Goal: Navigation & Orientation: Find specific page/section

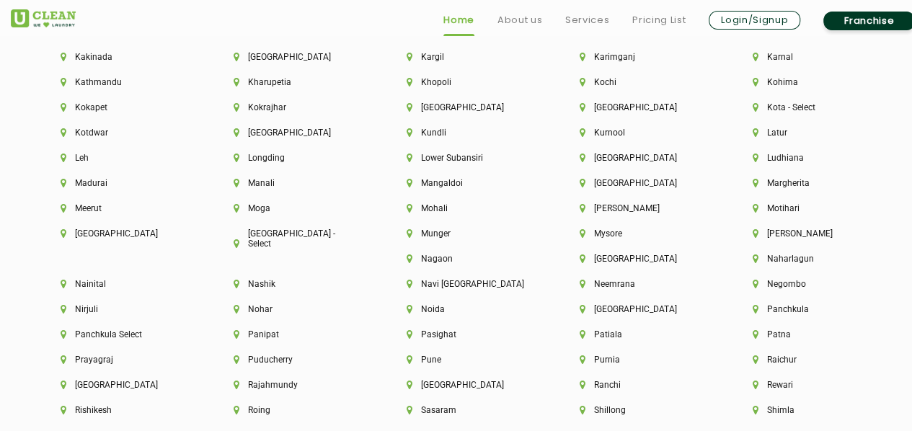
scroll to position [3666, 0]
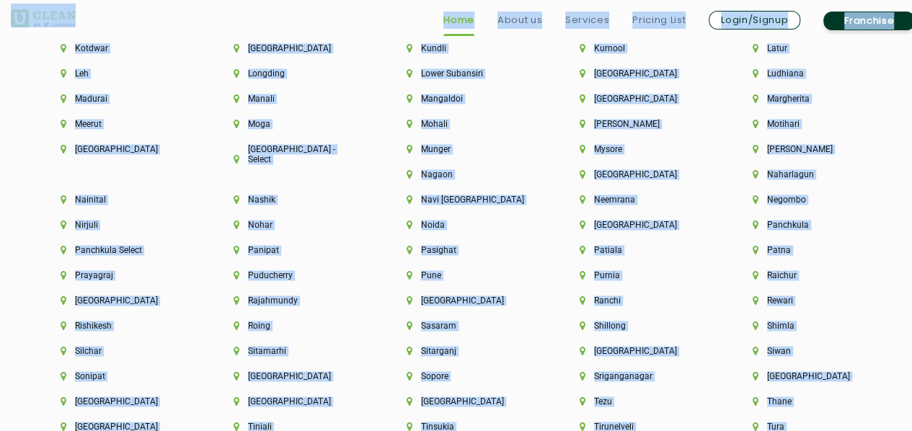
copy app-root "Home About us Services Pricing List Login/Signup Franchise Home About us Franch…"
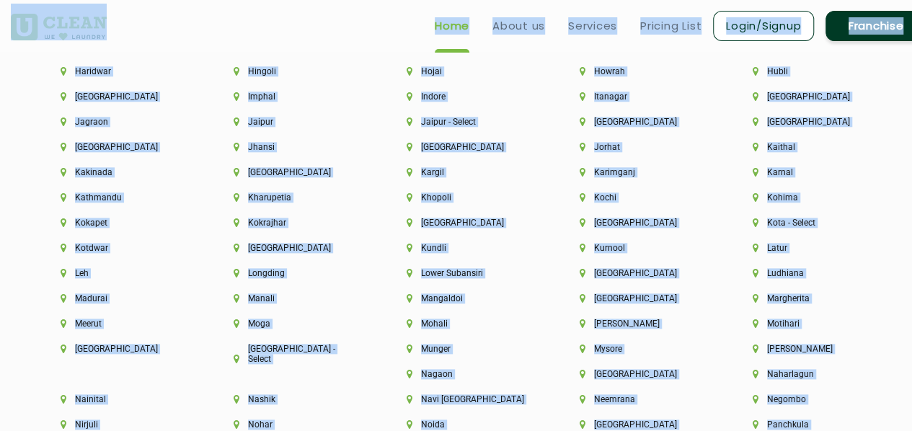
click at [4, 129] on div "Aalo Abu Dhabi Agartala Agra Ahmedabad Akola Aligarh Alwar - UClean Select Amra…" at bounding box center [468, 179] width 937 height 1027
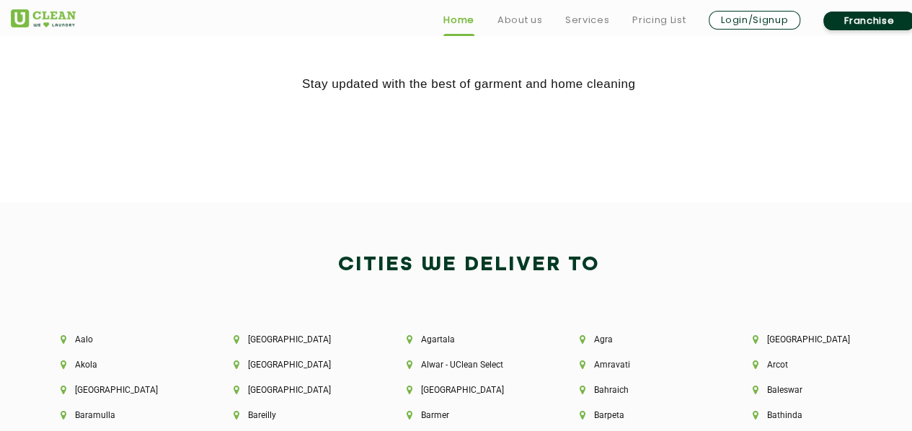
scroll to position [3052, 0]
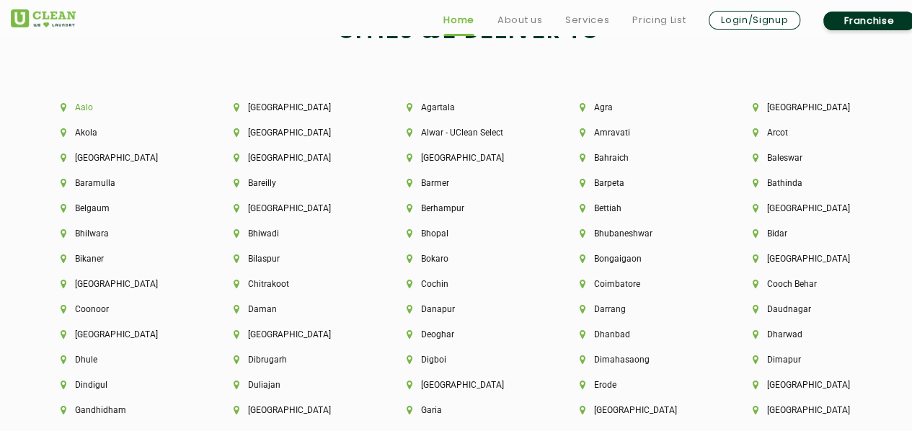
click at [87, 109] on li "Aalo" at bounding box center [123, 107] width 124 height 10
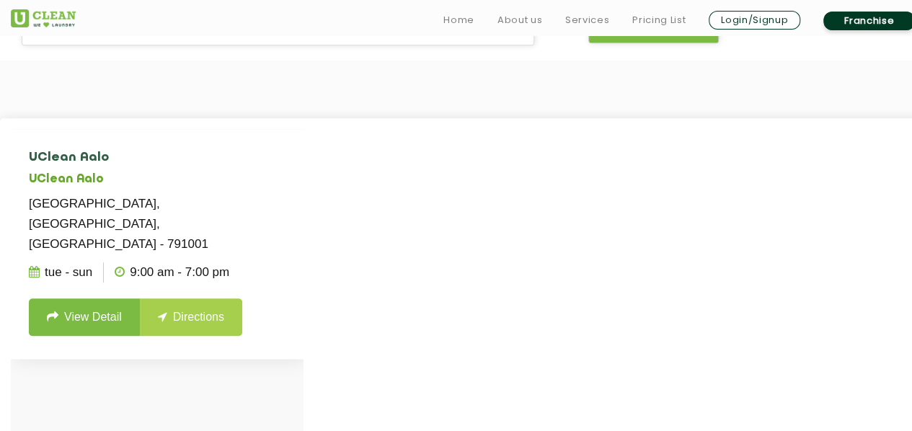
scroll to position [406, 0]
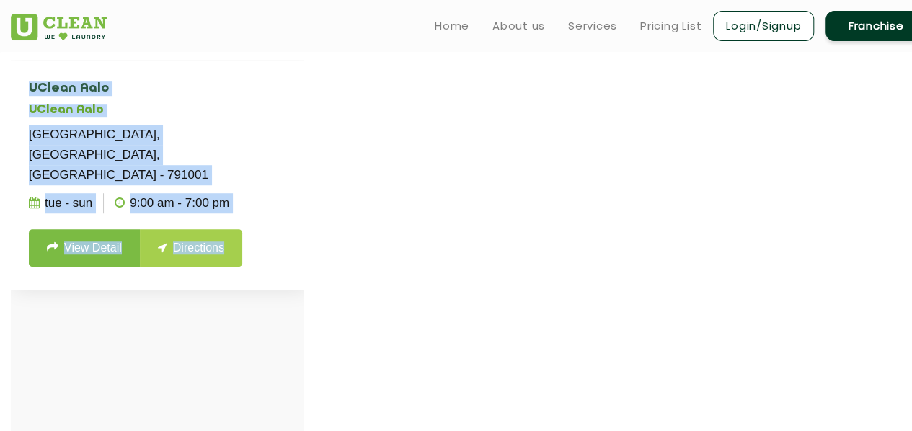
drag, startPoint x: 236, startPoint y: 234, endPoint x: 32, endPoint y: 90, distance: 250.3
click at [32, 90] on li "UClean Aalo UClean Aalo Opposite Police Station, West Siang, Aalo - 791001 Tue …" at bounding box center [157, 175] width 293 height 230
click at [27, 89] on li "UClean Aalo UClean Aalo Opposite Police Station, West Siang, Aalo - 791001 Tue …" at bounding box center [157, 175] width 293 height 230
drag, startPoint x: 22, startPoint y: 83, endPoint x: 242, endPoint y: 182, distance: 241.6
click at [242, 182] on li "UClean Aalo UClean Aalo Opposite Police Station, West Siang, Aalo - 791001 Tue …" at bounding box center [157, 175] width 293 height 230
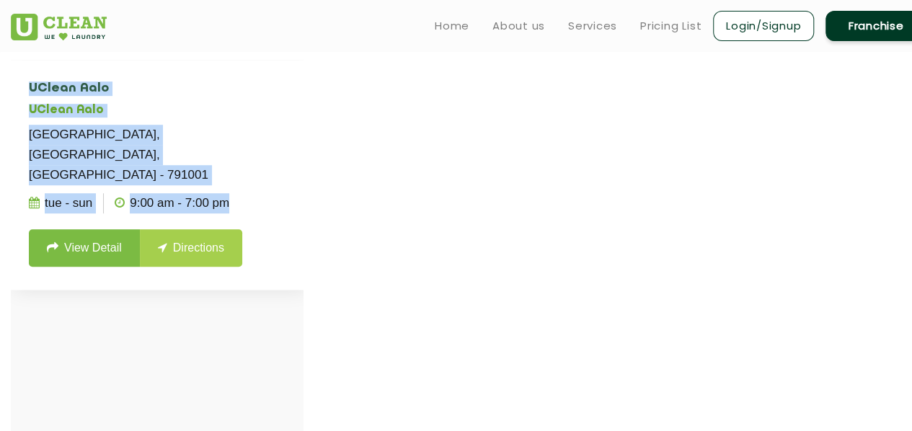
copy li "UClean Aalo UClean Aalo Opposite Police Station, West Siang, Aalo - 791001 Tue …"
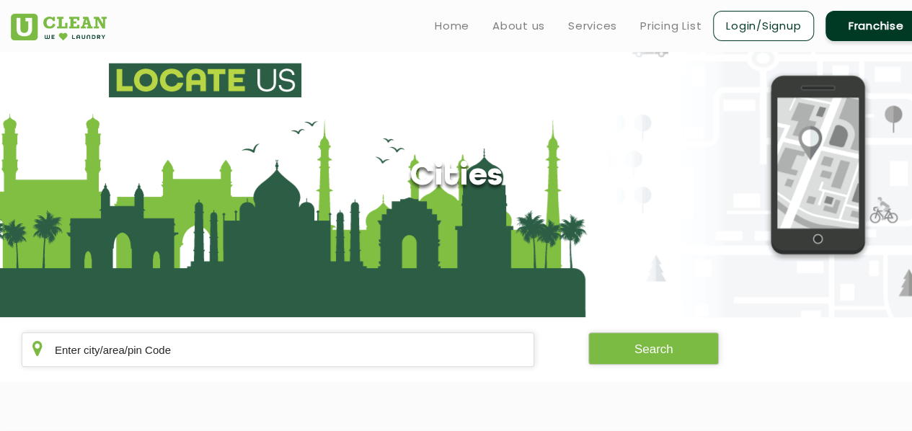
scroll to position [0, 0]
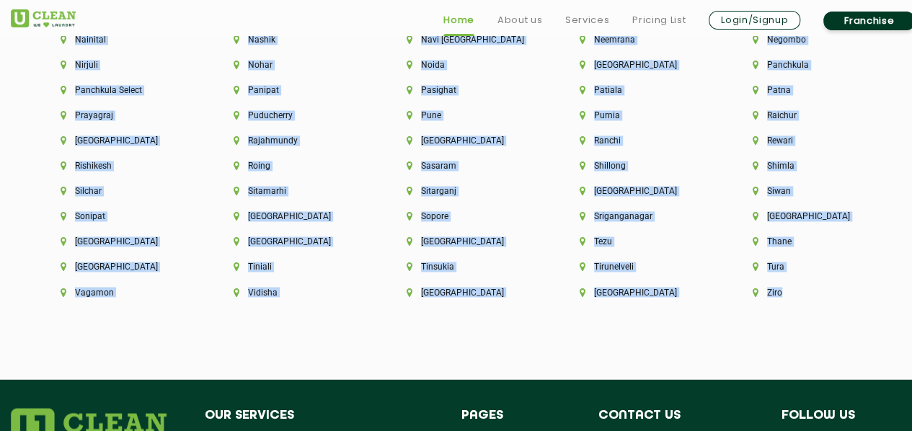
scroll to position [3904, 0]
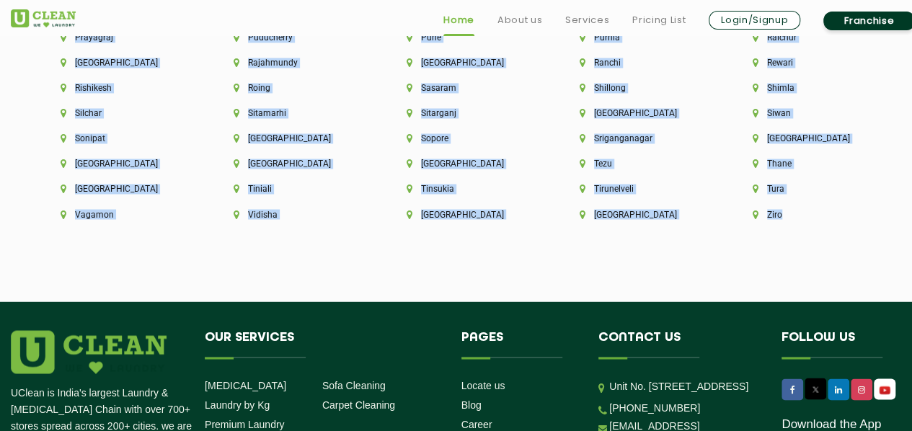
drag, startPoint x: 47, startPoint y: 213, endPoint x: 450, endPoint y: 238, distance: 403.6
copy div "Aalo Abu Dhabi Agartala Agra Ahmedabad Akola Aligarh Alwar - UClean Select Amra…"
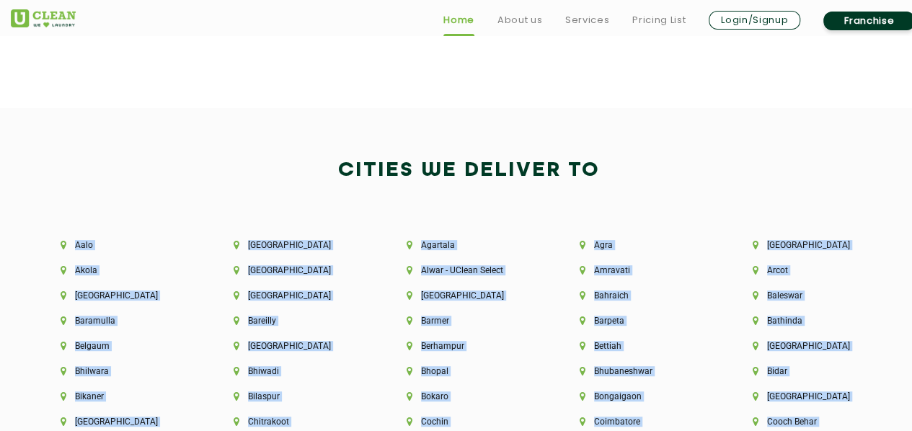
scroll to position [2919, 0]
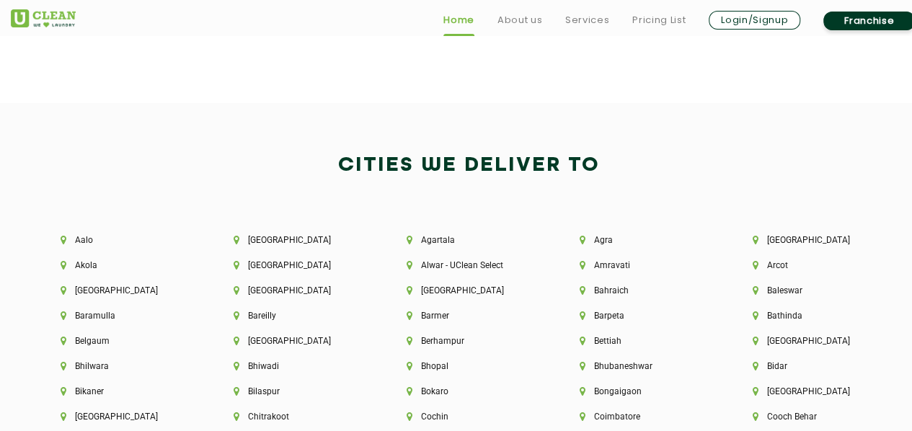
click at [126, 156] on h2 "Cities We Deliver to" at bounding box center [468, 165] width 915 height 35
click at [264, 236] on li "[GEOGRAPHIC_DATA]" at bounding box center [295, 240] width 124 height 10
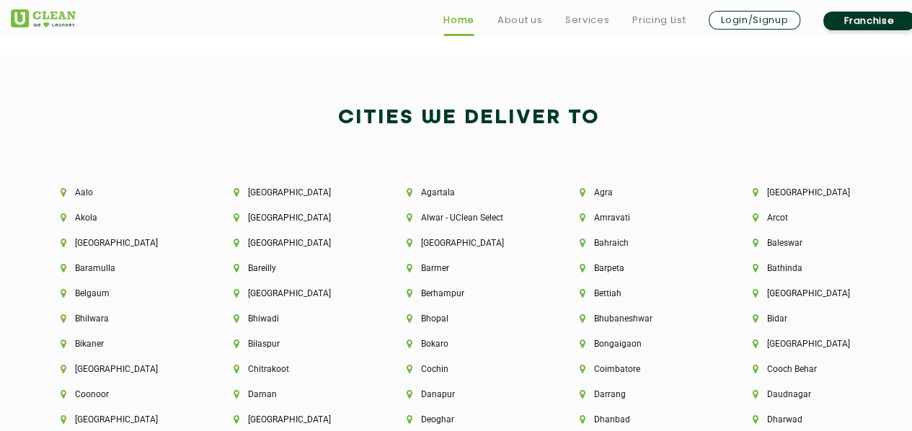
scroll to position [2966, 0]
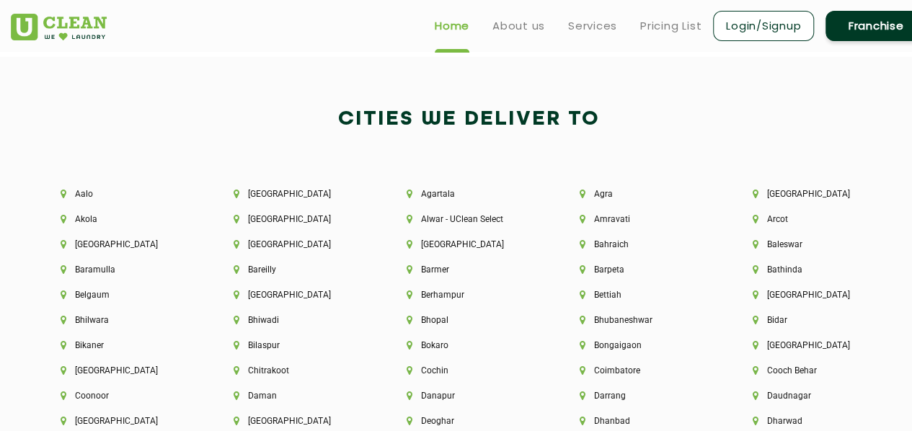
click at [85, 196] on li "Aalo" at bounding box center [123, 194] width 124 height 10
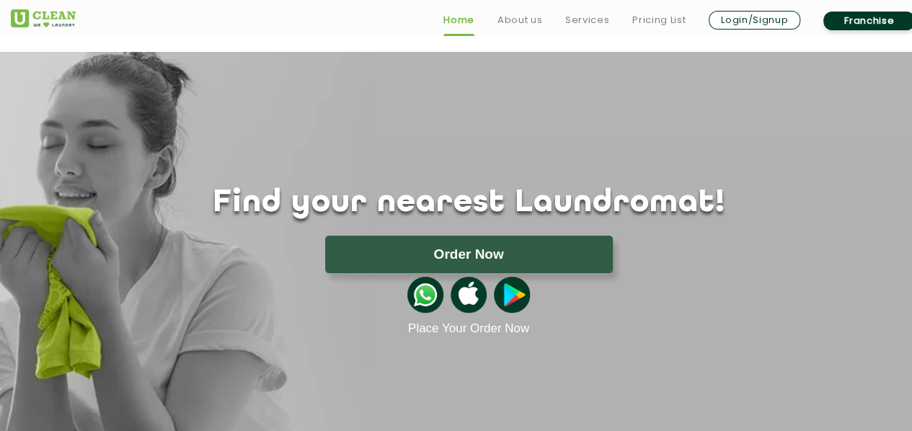
scroll to position [2073, 0]
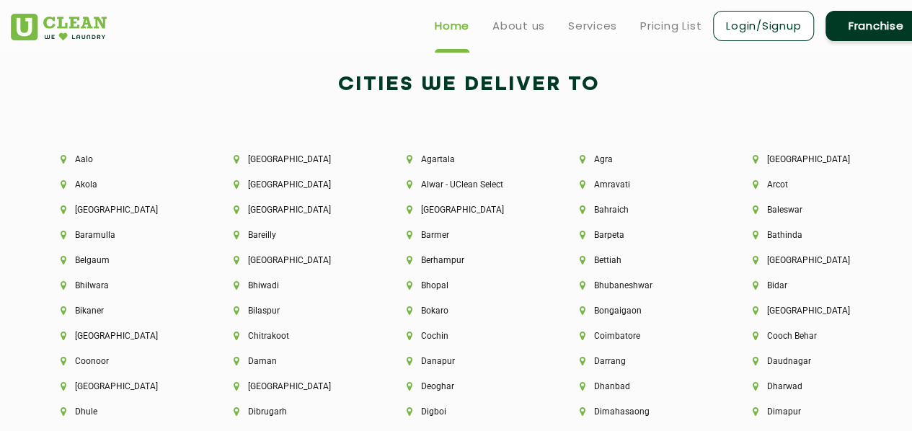
scroll to position [2999, 0]
click at [431, 159] on li "Agartala" at bounding box center [468, 160] width 124 height 10
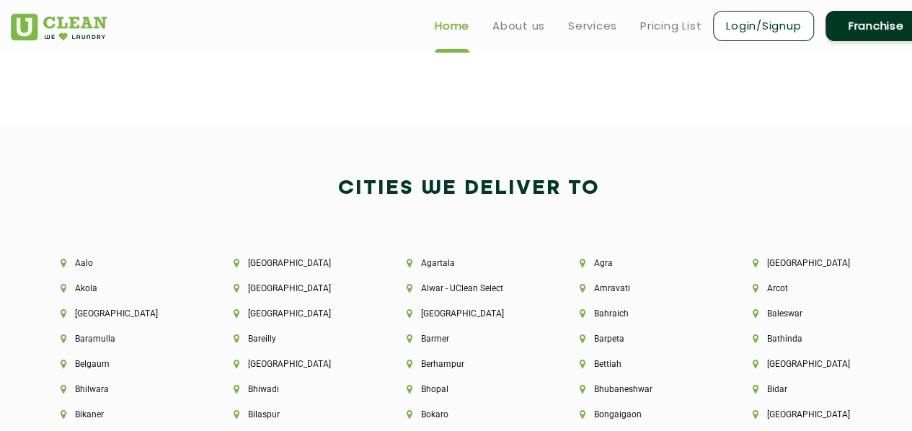
scroll to position [2942, 0]
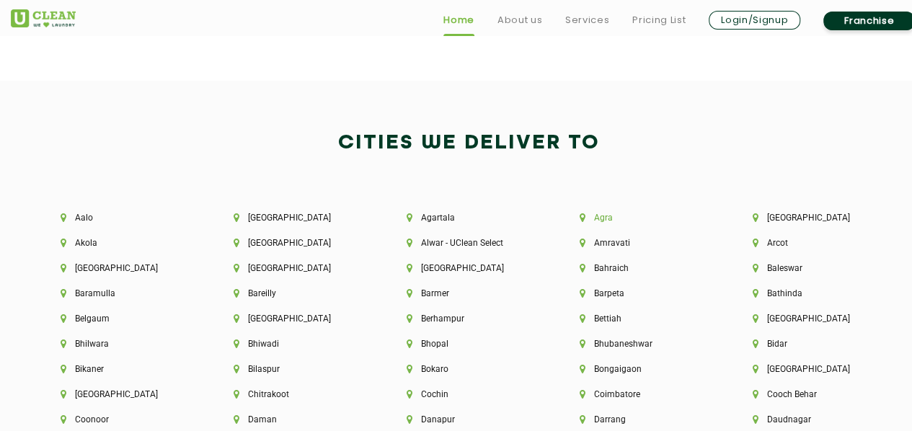
click at [603, 223] on li "Agra" at bounding box center [641, 218] width 124 height 10
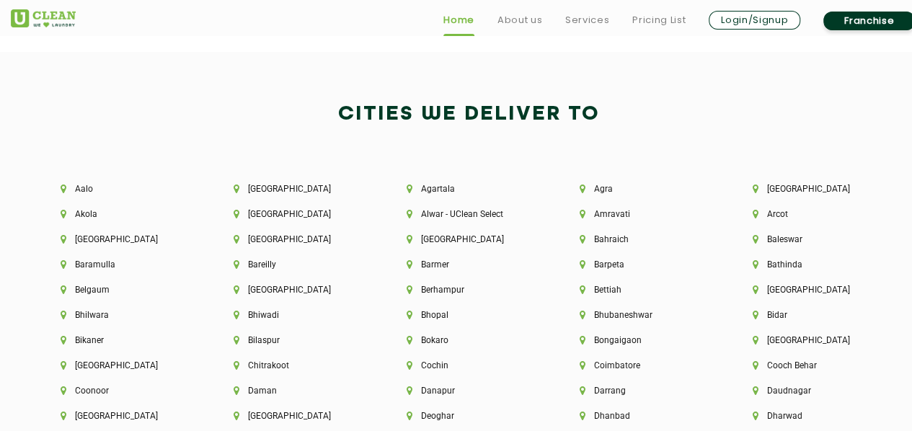
scroll to position [2971, 0]
click at [432, 185] on li "Agartala" at bounding box center [468, 188] width 124 height 10
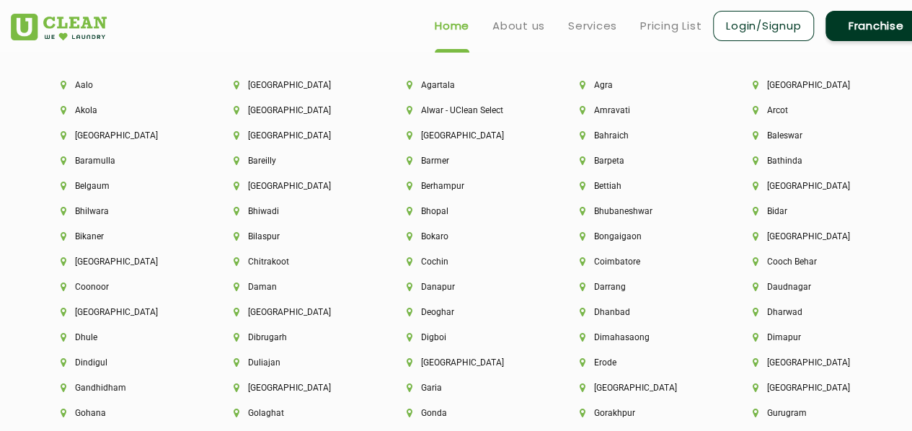
scroll to position [3000, 0]
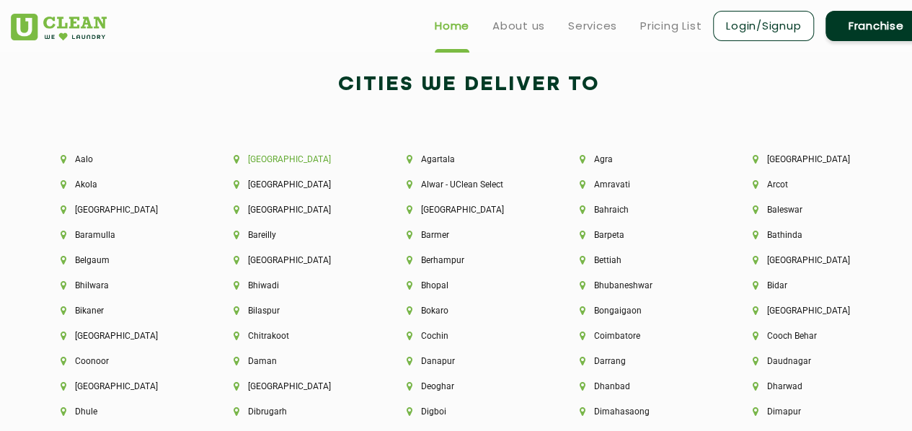
click at [264, 156] on li "Abu Dhabi" at bounding box center [295, 159] width 124 height 10
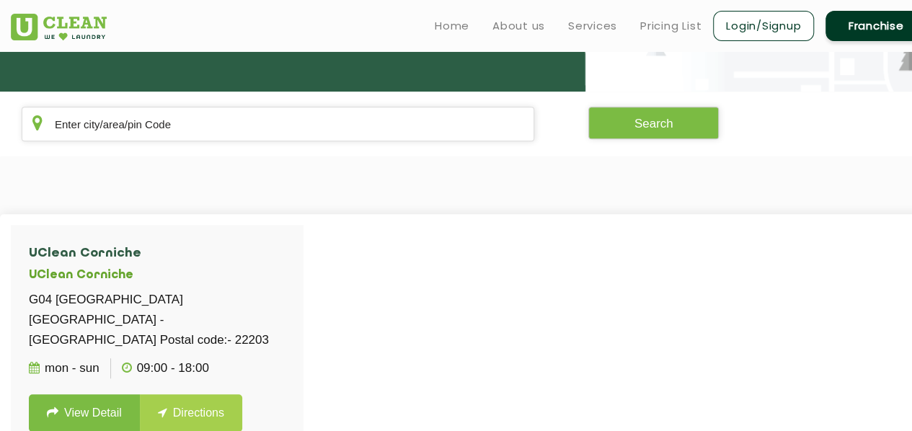
scroll to position [242, 0]
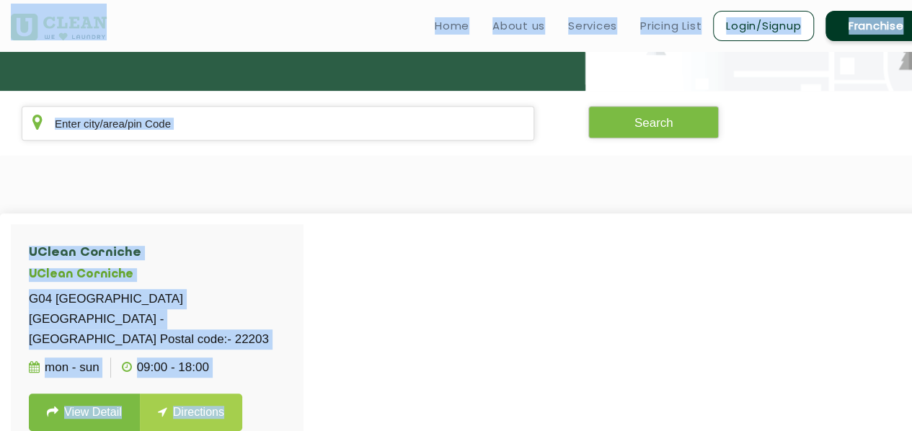
copy app-root "Home About us Services Pricing List Login/Signup Franchise Home About us Franch…"
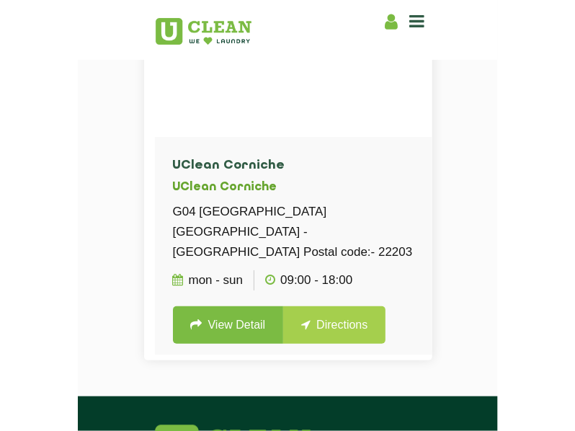
scroll to position [476, 0]
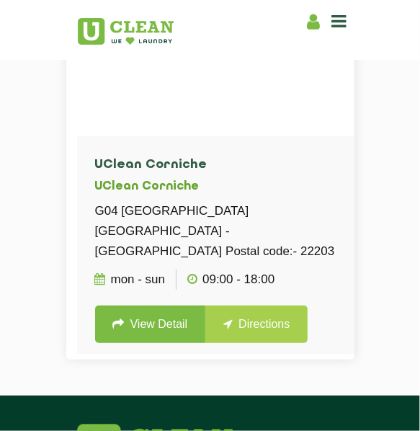
click at [385, 190] on section "UClean Corniche UClean Corniche G04 Corniche Residence Abu Dhabi - Al Danah Pos…" at bounding box center [210, 122] width 420 height 546
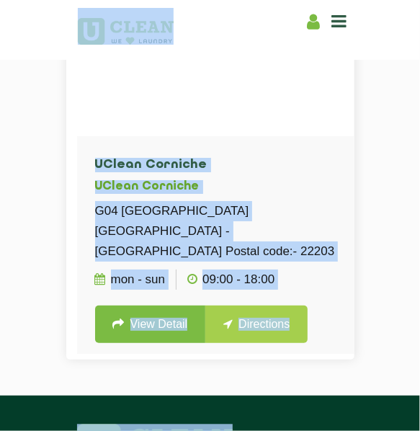
copy app-root "Home About us Franchise Services Dry Cleaning Laundry by Kg Premium Laundry Ste…"
click at [148, 163] on h4 "UClean Corniche" at bounding box center [223, 165] width 257 height 14
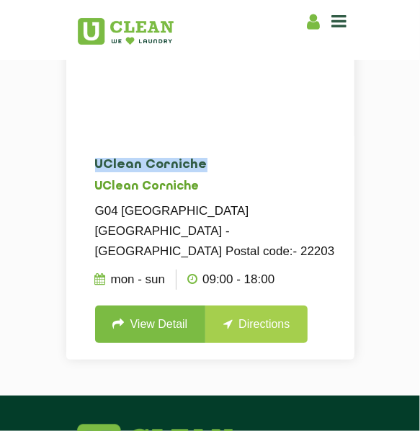
drag, startPoint x: 177, startPoint y: 165, endPoint x: 85, endPoint y: 156, distance: 92.7
click at [85, 156] on li "UClean Corniche UClean Corniche G04 Corniche Residence Abu Dhabi - Al Danah Pos…" at bounding box center [223, 251] width 293 height 230
copy h4 "UClean Corniche"
click at [148, 207] on p "G04 [GEOGRAPHIC_DATA] [GEOGRAPHIC_DATA] - [GEOGRAPHIC_DATA] Postal code:- 22203" at bounding box center [223, 231] width 257 height 61
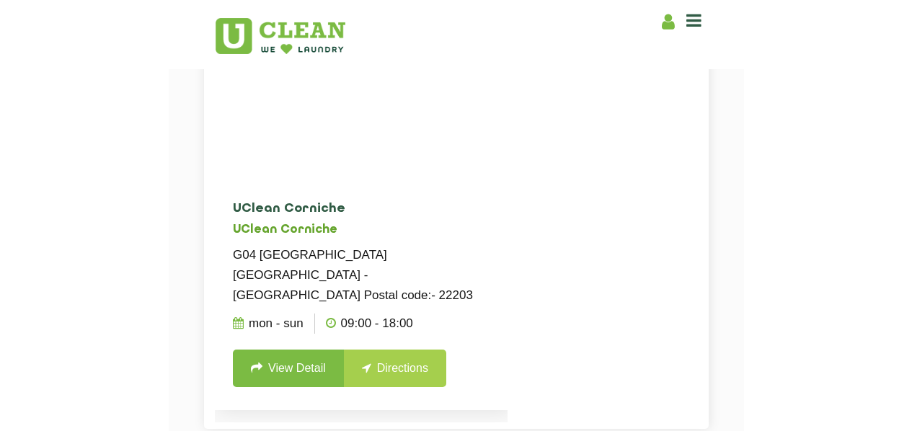
scroll to position [399, 0]
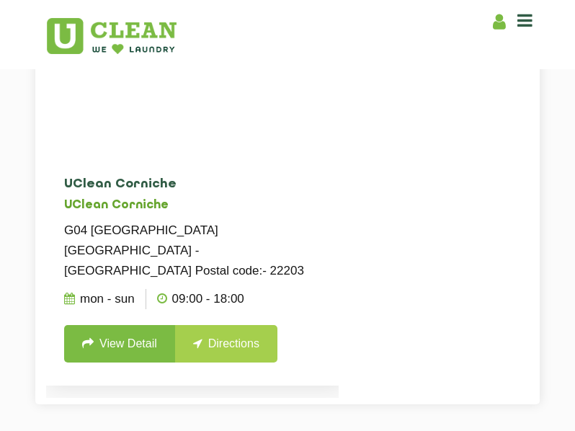
drag, startPoint x: 246, startPoint y: 278, endPoint x: 58, endPoint y: 285, distance: 188.2
click at [58, 285] on li "UClean Corniche UClean Corniche G04 Corniche Residence Abu Dhabi - Al Danah Pos…" at bounding box center [192, 271] width 293 height 230
drag, startPoint x: 73, startPoint y: 283, endPoint x: 254, endPoint y: 280, distance: 180.9
click at [253, 281] on ul "Mon - Sun 09:00 - 18:00" at bounding box center [192, 299] width 257 height 36
drag, startPoint x: 282, startPoint y: 286, endPoint x: 528, endPoint y: 165, distance: 274.0
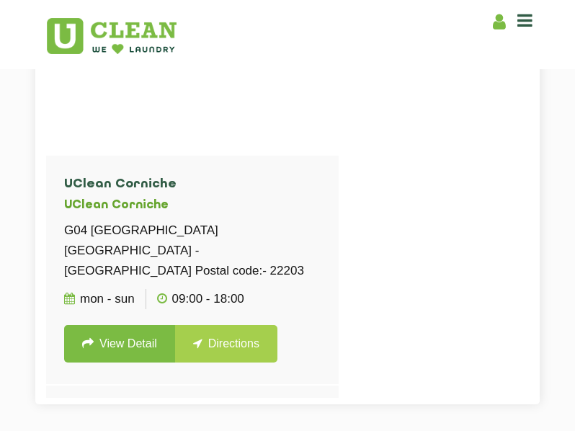
click at [182, 288] on ul "Mon - Sun 09:00 - 18:00" at bounding box center [192, 299] width 257 height 36
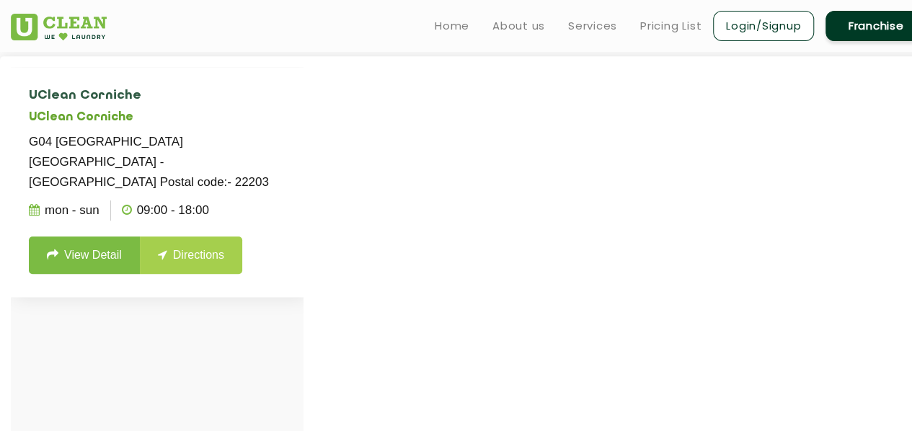
scroll to position [388, 0]
drag, startPoint x: 232, startPoint y: 194, endPoint x: 25, endPoint y: 213, distance: 208.4
click at [32, 201] on ul "Mon - Sun 09:00 - 18:00" at bounding box center [157, 210] width 257 height 36
drag, startPoint x: 19, startPoint y: 210, endPoint x: 73, endPoint y: 190, distance: 57.0
click at [183, 210] on li "UClean Corniche UClean Corniche G04 Corniche Residence Abu Dhabi - Al Danah Pos…" at bounding box center [157, 182] width 293 height 230
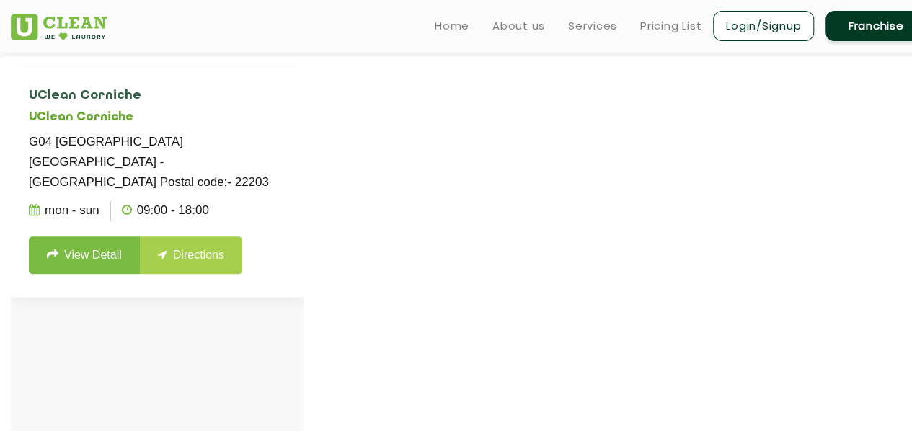
drag, startPoint x: 21, startPoint y: 158, endPoint x: 239, endPoint y: 213, distance: 225.1
click at [215, 215] on li "UClean Corniche UClean Corniche G04 Corniche Residence Abu Dhabi - Al Danah Pos…" at bounding box center [157, 182] width 293 height 230
click at [236, 208] on ul "Mon - Sun 09:00 - 18:00" at bounding box center [157, 210] width 257 height 36
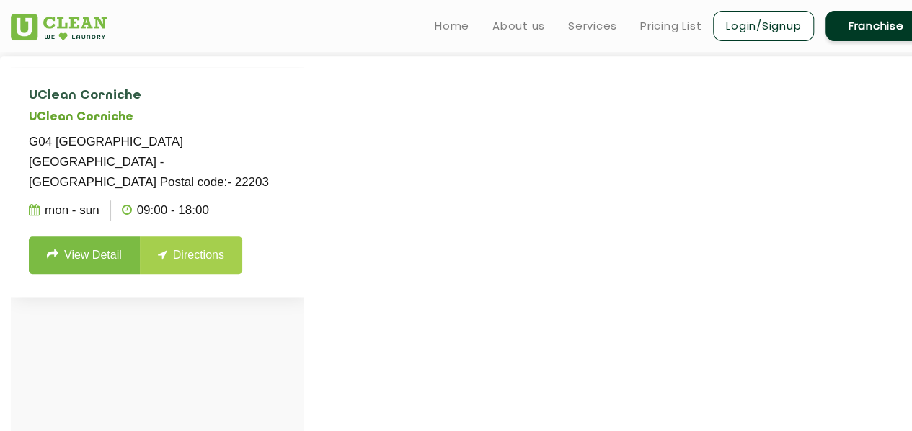
click at [236, 208] on ul "Mon - Sun 09:00 - 18:00" at bounding box center [157, 210] width 257 height 36
drag, startPoint x: 236, startPoint y: 208, endPoint x: 25, endPoint y: 164, distance: 215.1
click at [30, 166] on li "UClean Corniche UClean Corniche G04 Corniche Residence Abu Dhabi - Al Danah Pos…" at bounding box center [157, 182] width 293 height 230
drag, startPoint x: 25, startPoint y: 146, endPoint x: 58, endPoint y: 194, distance: 59.0
click at [58, 194] on li "UClean Corniche UClean Corniche G04 Corniche Residence Abu Dhabi - Al Danah Pos…" at bounding box center [157, 182] width 293 height 230
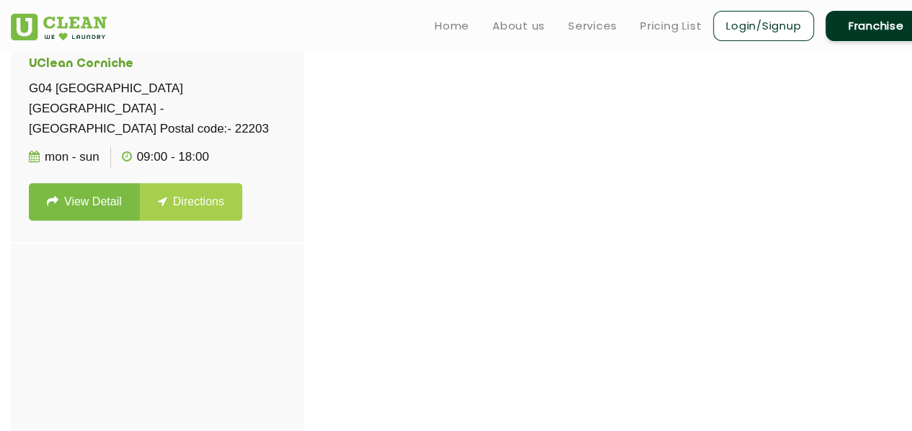
scroll to position [453, 0]
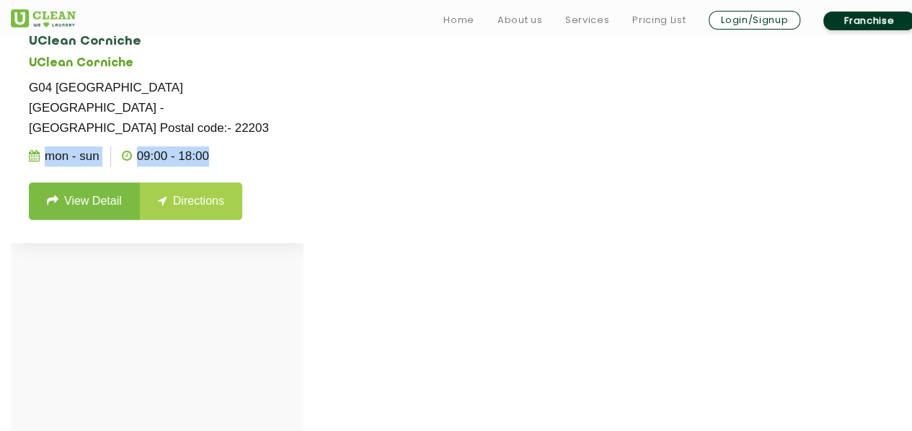
drag, startPoint x: 223, startPoint y: 136, endPoint x: 26, endPoint y: 142, distance: 197.5
click at [26, 142] on li "UClean Corniche UClean Corniche G04 Corniche Residence Abu Dhabi - Al Danah Pos…" at bounding box center [157, 128] width 293 height 230
copy ul "Mon - Sun 09:00 - 18:00"
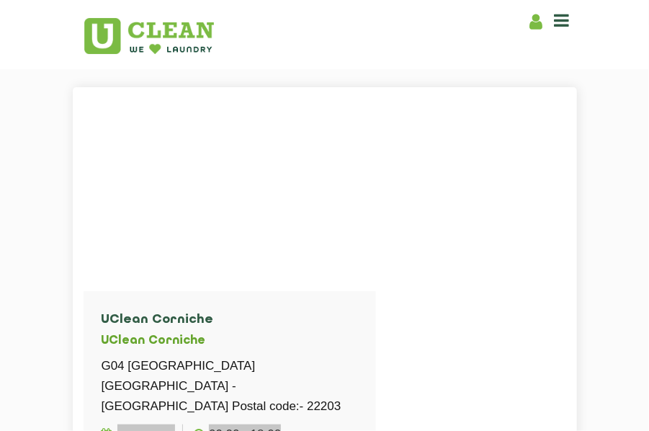
scroll to position [267, 0]
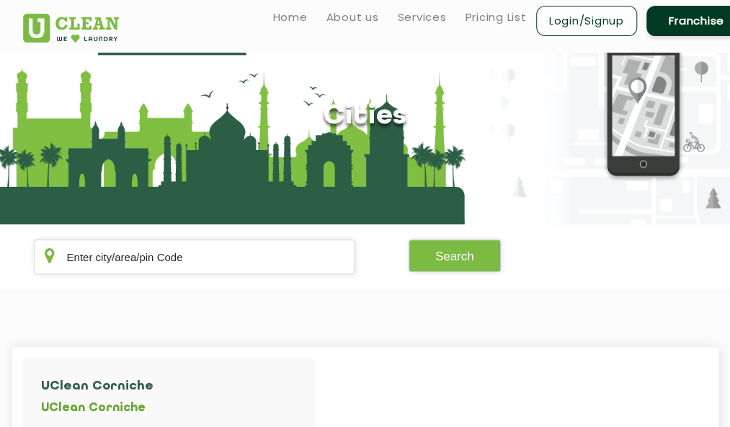
scroll to position [45, 0]
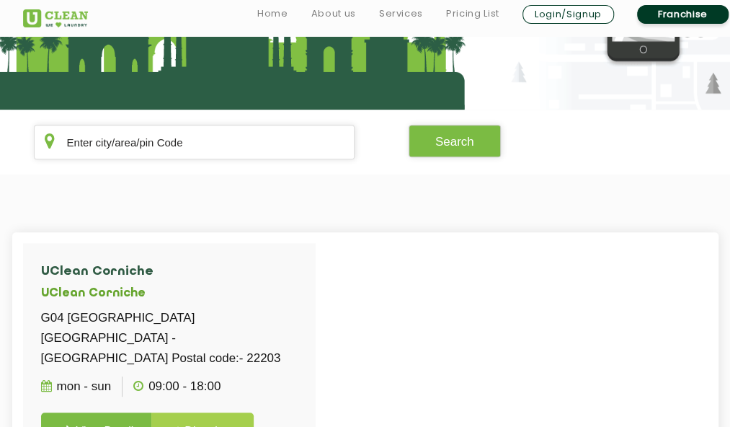
scroll to position [324, 0]
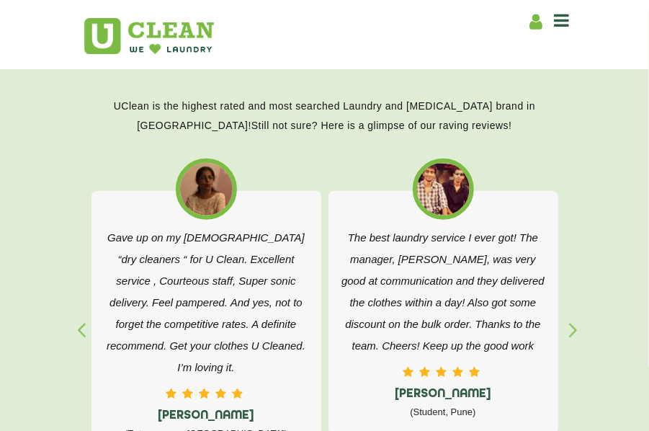
scroll to position [2405, 0]
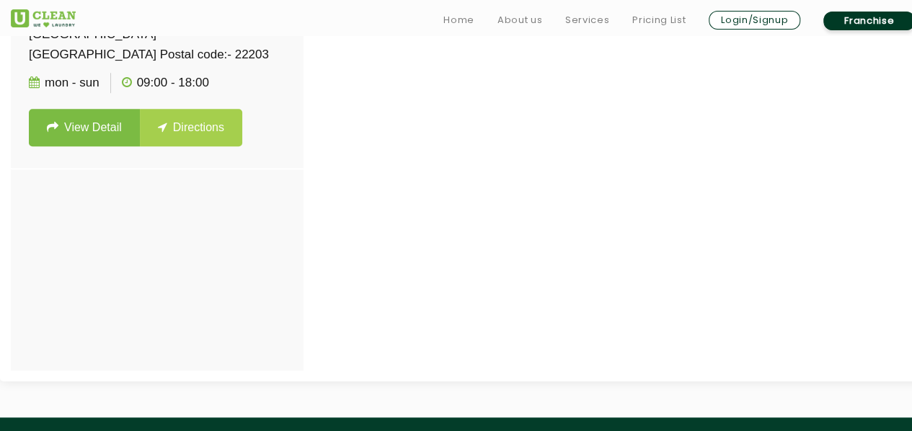
scroll to position [525, 0]
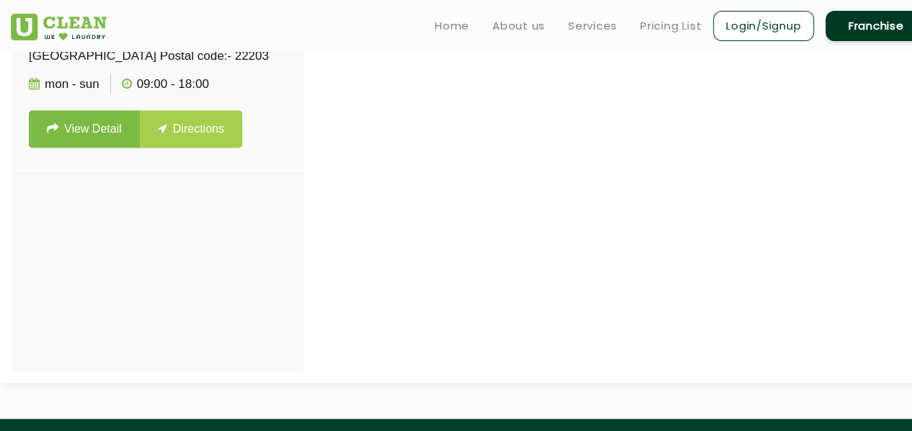
click at [69, 22] on img at bounding box center [59, 27] width 96 height 27
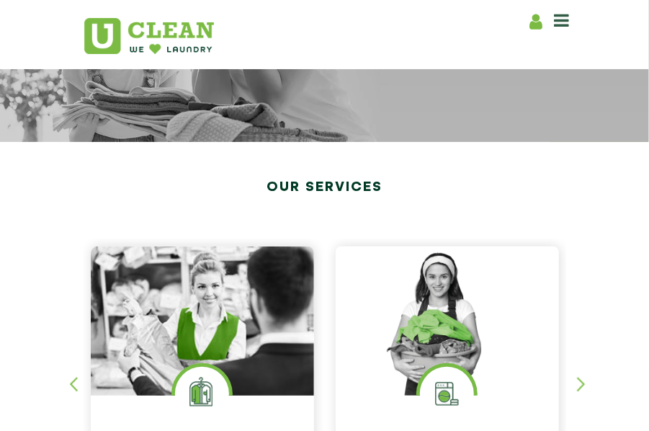
scroll to position [61, 0]
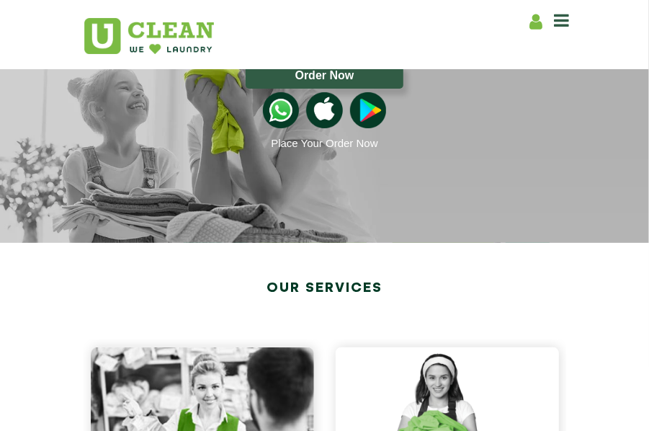
click at [346, 430] on div at bounding box center [324, 431] width 649 height 0
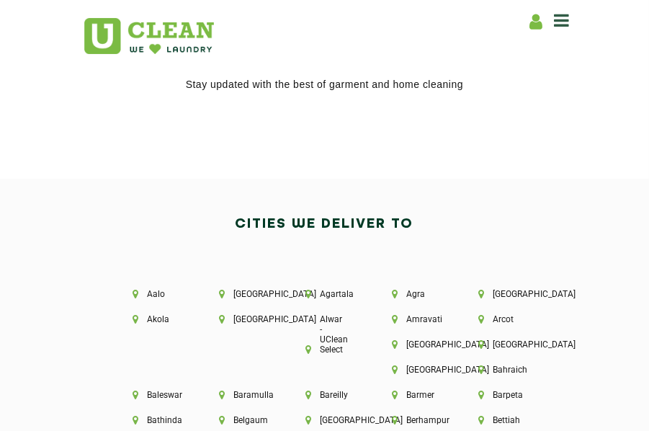
scroll to position [2913, 0]
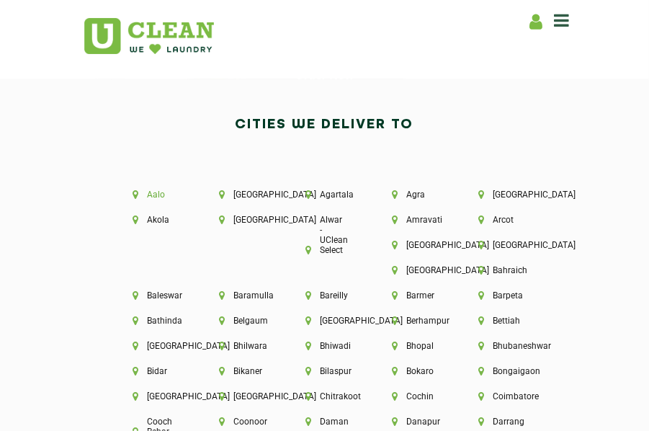
click at [161, 190] on li "Aalo" at bounding box center [151, 195] width 37 height 10
click at [233, 192] on li "[GEOGRAPHIC_DATA]" at bounding box center [238, 195] width 37 height 10
click at [213, 430] on div at bounding box center [324, 431] width 649 height 0
click at [333, 190] on li "Agartala" at bounding box center [324, 195] width 37 height 10
click at [422, 190] on li "Agra" at bounding box center [411, 195] width 37 height 10
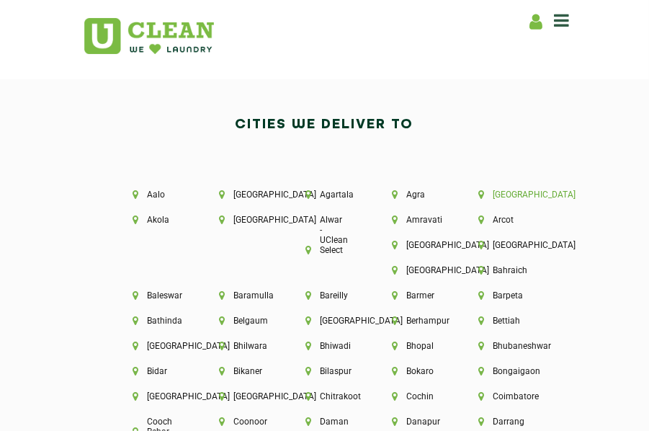
click at [507, 190] on li "[GEOGRAPHIC_DATA]" at bounding box center [497, 195] width 37 height 10
click at [344, 218] on li "Alwar - UClean Select" at bounding box center [324, 235] width 37 height 40
click at [257, 215] on li "[GEOGRAPHIC_DATA]" at bounding box center [238, 220] width 37 height 10
click at [373, 430] on div at bounding box center [324, 431] width 649 height 0
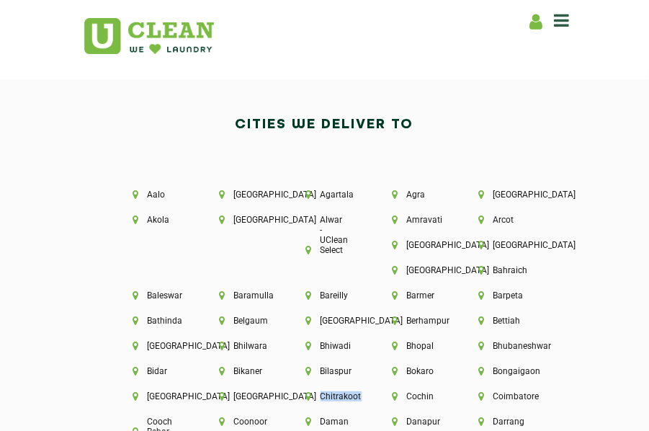
click at [368, 399] on div "Chitrakoot" at bounding box center [325, 403] width 86 height 25
click at [143, 194] on li "Aalo" at bounding box center [151, 195] width 37 height 10
click at [238, 190] on li "Abu Dhabi" at bounding box center [238, 195] width 37 height 10
click at [221, 430] on div at bounding box center [324, 431] width 649 height 0
click at [148, 190] on li "Aalo" at bounding box center [151, 195] width 37 height 10
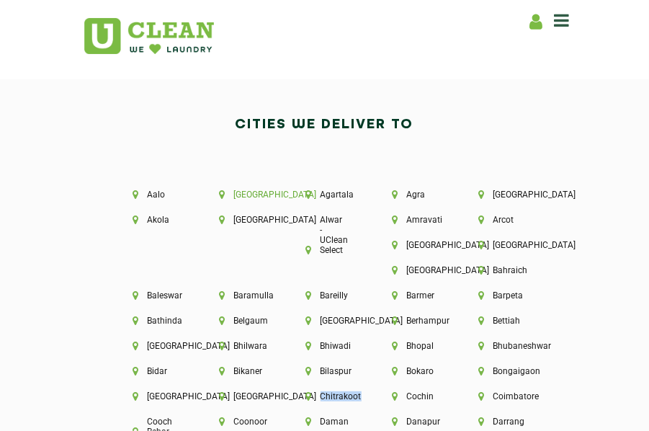
click at [232, 190] on li "Abu Dhabi" at bounding box center [238, 195] width 37 height 10
click at [323, 205] on div "Agartala" at bounding box center [325, 202] width 86 height 25
click at [195, 384] on div "Bidar" at bounding box center [152, 378] width 86 height 25
click at [249, 430] on div at bounding box center [324, 431] width 649 height 0
click at [338, 190] on li "Agartala" at bounding box center [324, 195] width 37 height 10
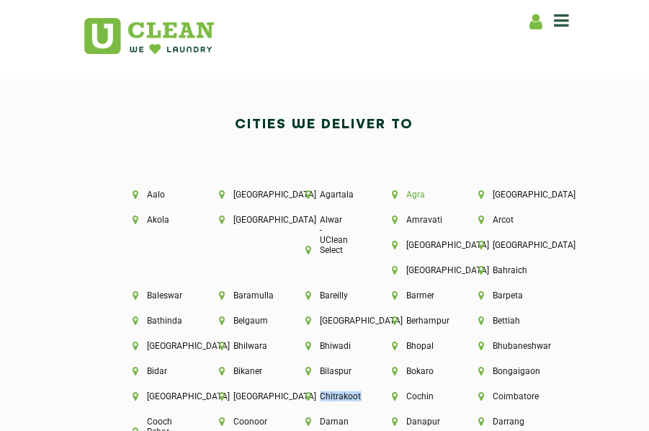
click at [403, 190] on li "Agra" at bounding box center [411, 195] width 37 height 10
click at [507, 191] on li "Ahmedabad" at bounding box center [497, 195] width 37 height 10
click at [371, 430] on div at bounding box center [324, 431] width 649 height 0
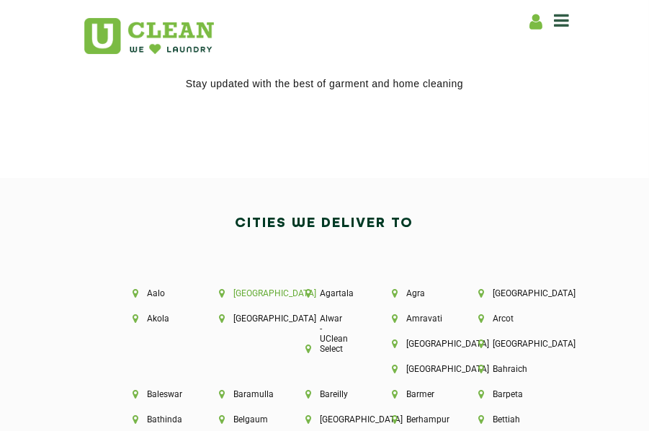
scroll to position [2940, 0]
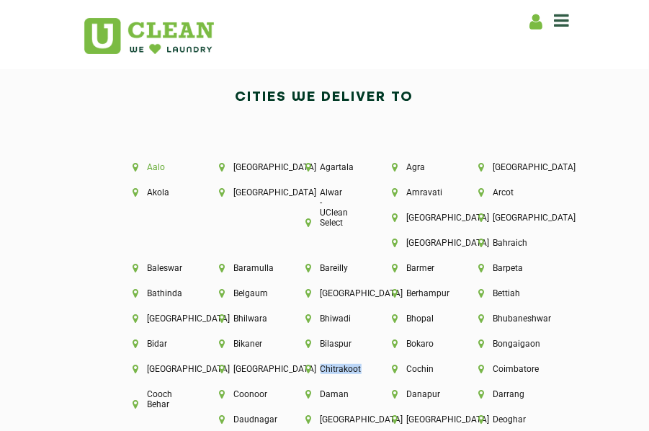
click at [148, 167] on li "Aalo" at bounding box center [151, 167] width 37 height 10
click at [235, 172] on li "Abu Dhabi" at bounding box center [238, 167] width 37 height 10
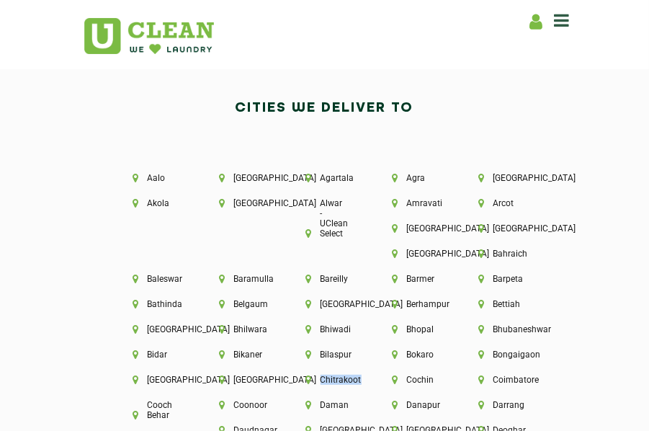
scroll to position [2920, 0]
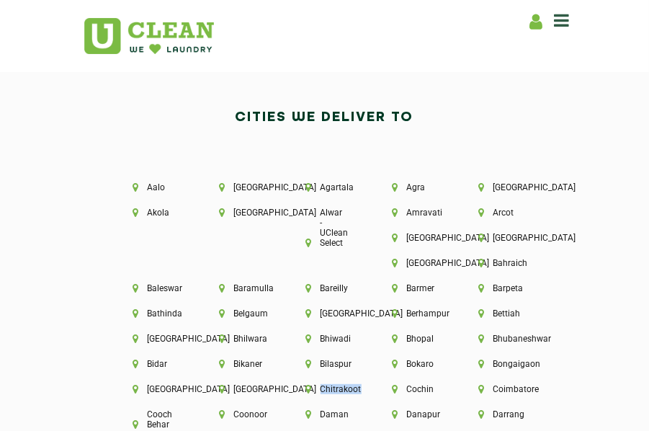
click at [389, 430] on div at bounding box center [324, 431] width 649 height 0
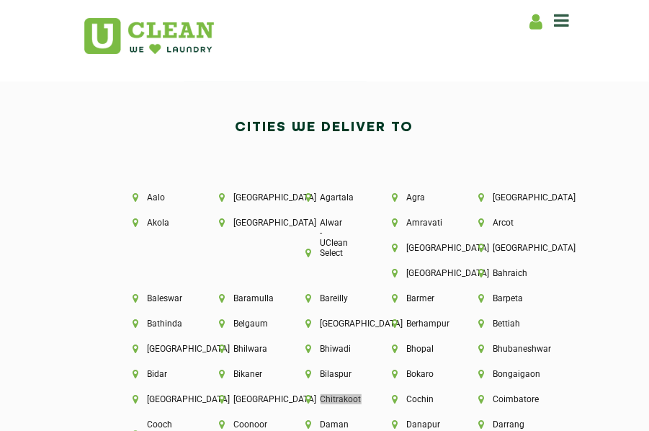
scroll to position [2911, 0]
click at [143, 192] on li "Aalo" at bounding box center [151, 197] width 37 height 10
click at [148, 192] on li "Aalo" at bounding box center [151, 197] width 37 height 10
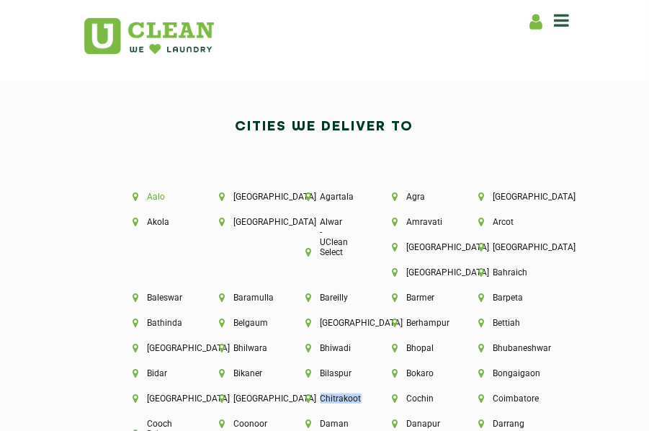
click at [148, 192] on li "Aalo" at bounding box center [151, 197] width 37 height 10
click at [246, 192] on li "[GEOGRAPHIC_DATA]" at bounding box center [238, 197] width 37 height 10
click at [322, 203] on div "Agartala" at bounding box center [325, 204] width 86 height 25
click at [329, 192] on li "Agartala" at bounding box center [324, 197] width 37 height 10
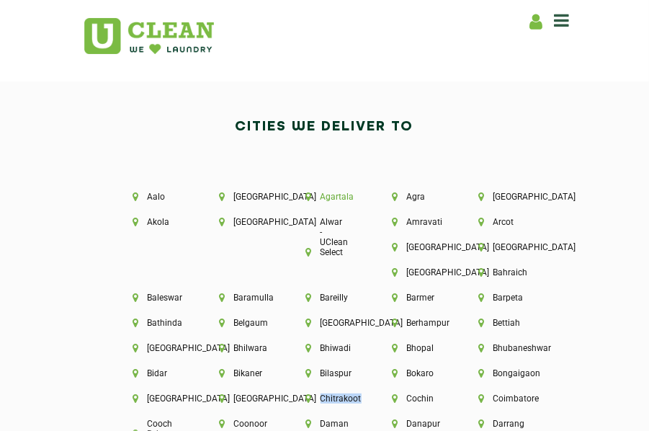
click at [329, 192] on li "Agartala" at bounding box center [324, 197] width 37 height 10
click at [218, 430] on div at bounding box center [324, 431] width 649 height 0
click at [144, 192] on li "Aalo" at bounding box center [151, 197] width 37 height 10
click at [241, 197] on li "Abu Dhabi" at bounding box center [238, 197] width 37 height 10
click at [385, 430] on div at bounding box center [324, 431] width 649 height 0
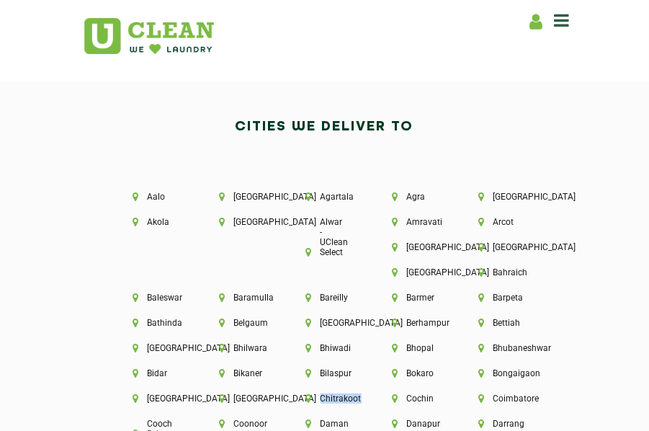
click at [195, 234] on div "Akola" at bounding box center [152, 229] width 86 height 25
click at [195, 233] on div "Akola" at bounding box center [152, 229] width 86 height 25
click at [208, 214] on div "Abu Dhabi" at bounding box center [238, 204] width 86 height 25
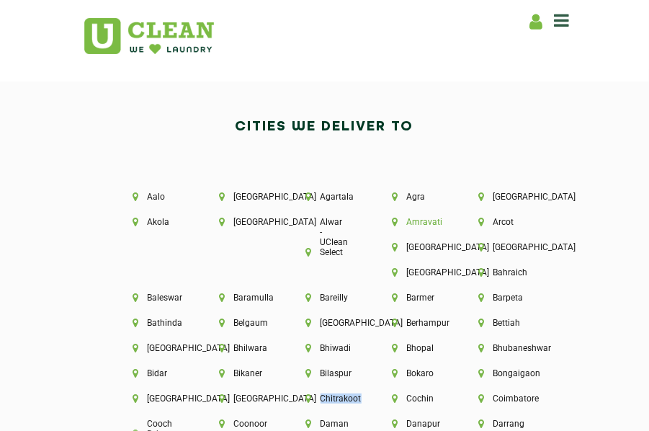
click at [393, 227] on li "Amravati" at bounding box center [411, 222] width 37 height 10
click at [259, 430] on div at bounding box center [324, 431] width 649 height 0
click at [368, 242] on div "Amravati" at bounding box center [411, 229] width 86 height 25
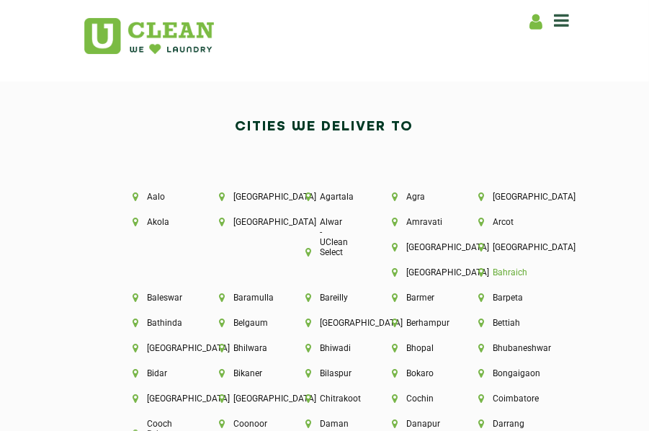
click at [479, 277] on li "Bahraich" at bounding box center [497, 272] width 37 height 10
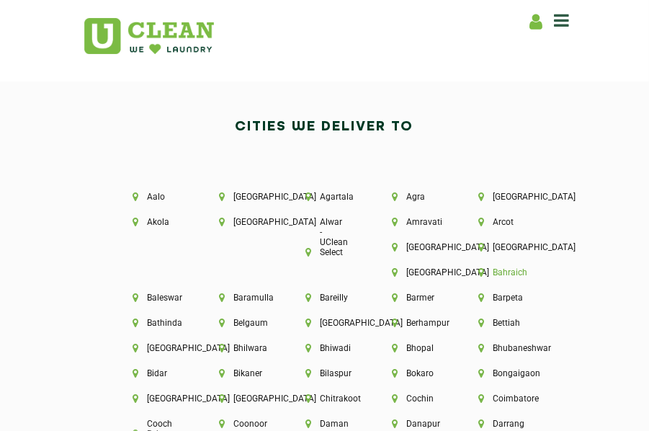
click at [479, 277] on li "Bahraich" at bounding box center [497, 272] width 37 height 10
click at [393, 227] on li "Amravati" at bounding box center [411, 222] width 37 height 10
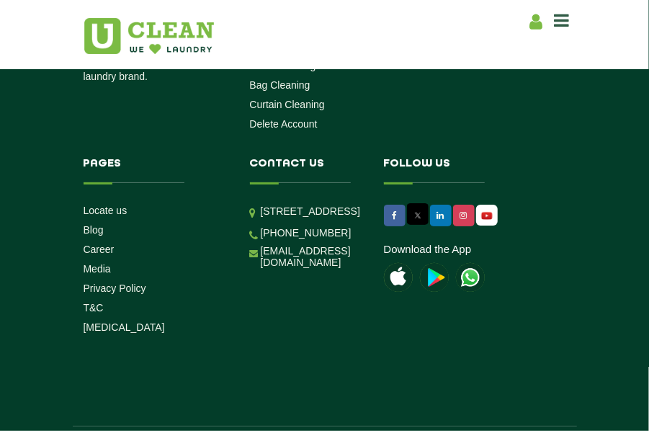
scroll to position [4449, 0]
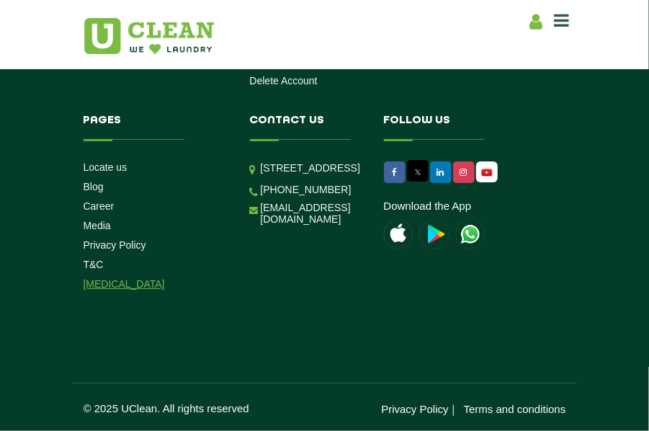
click at [107, 277] on li "[MEDICAL_DATA]" at bounding box center [151, 284] width 134 height 14
click at [100, 161] on link "Locate us" at bounding box center [106, 167] width 44 height 12
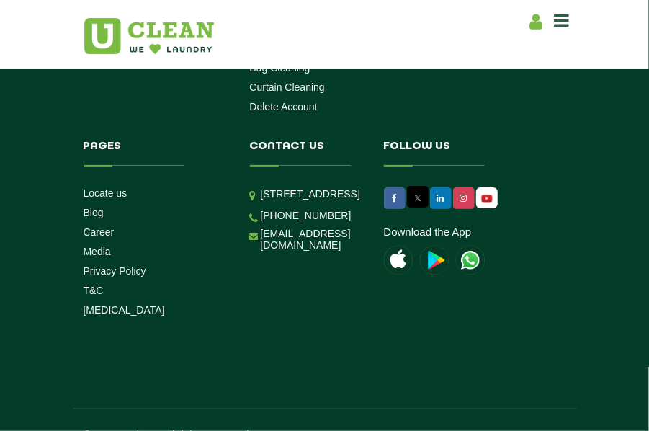
scroll to position [4364, 0]
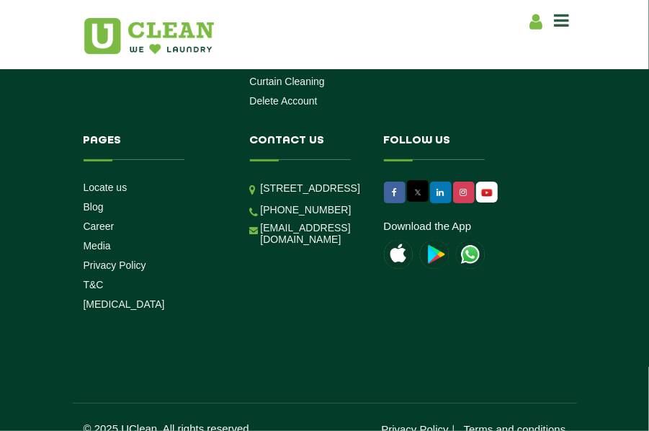
click at [371, 430] on div at bounding box center [324, 431] width 649 height 0
click at [97, 193] on link "Locate us" at bounding box center [106, 188] width 44 height 12
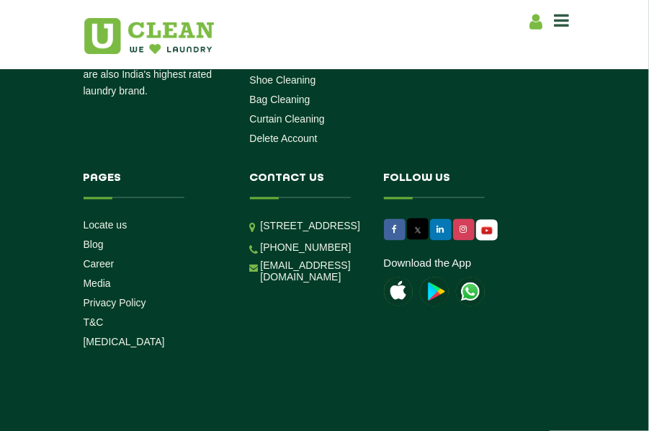
scroll to position [1004, 0]
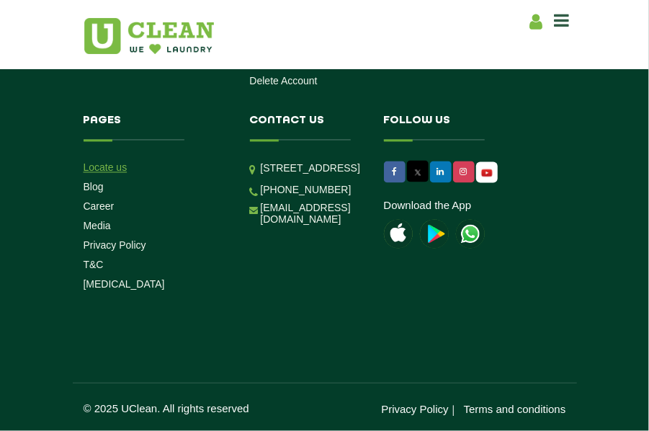
click at [84, 161] on link "Locate us" at bounding box center [106, 167] width 44 height 12
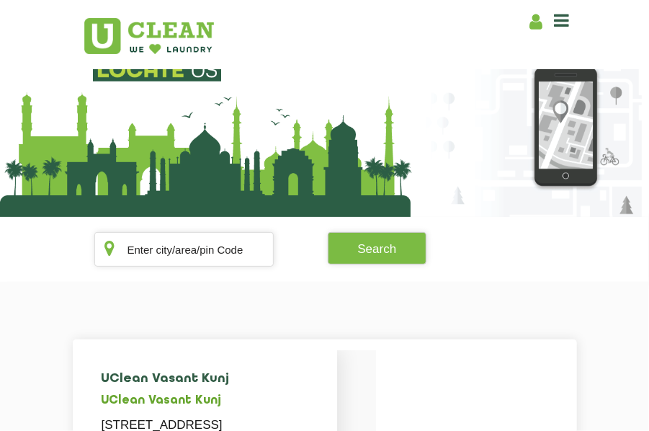
scroll to position [0, 0]
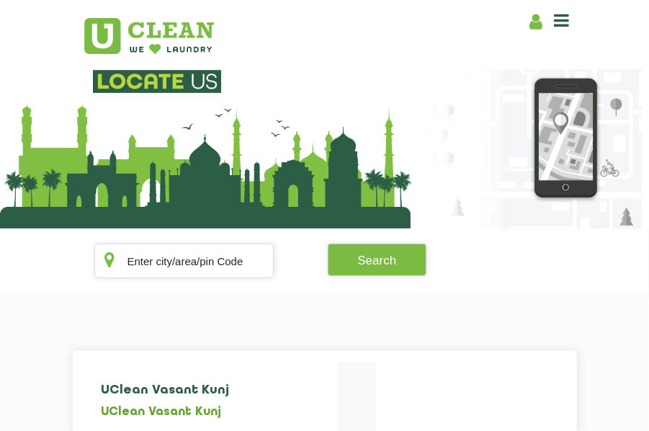
click at [555, 26] on icon at bounding box center [562, 20] width 15 height 17
click at [388, 430] on div at bounding box center [324, 431] width 649 height 0
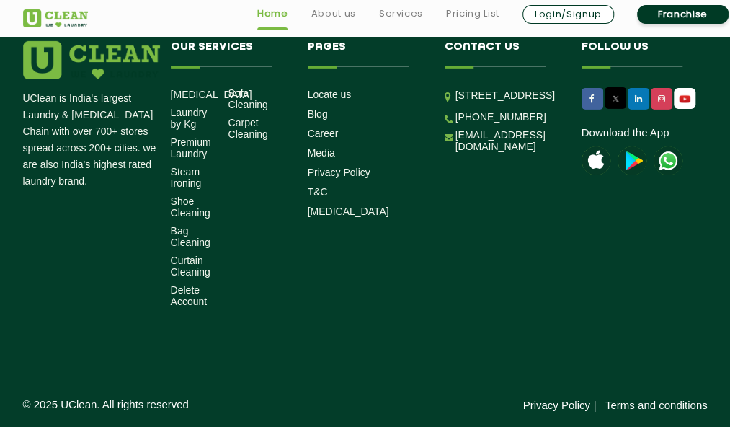
scroll to position [4256, 0]
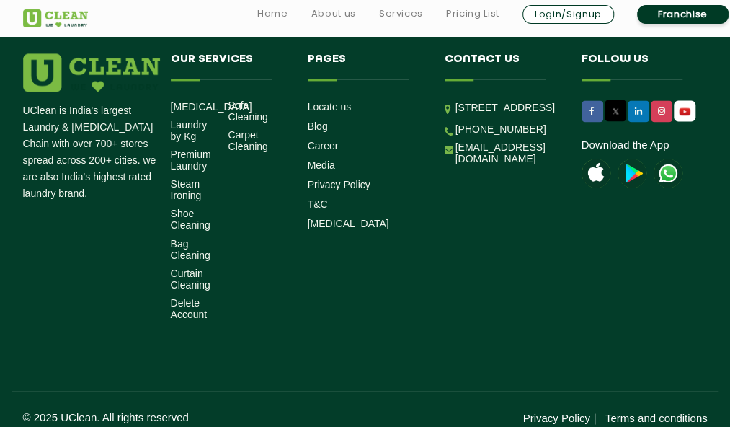
scroll to position [872, 0]
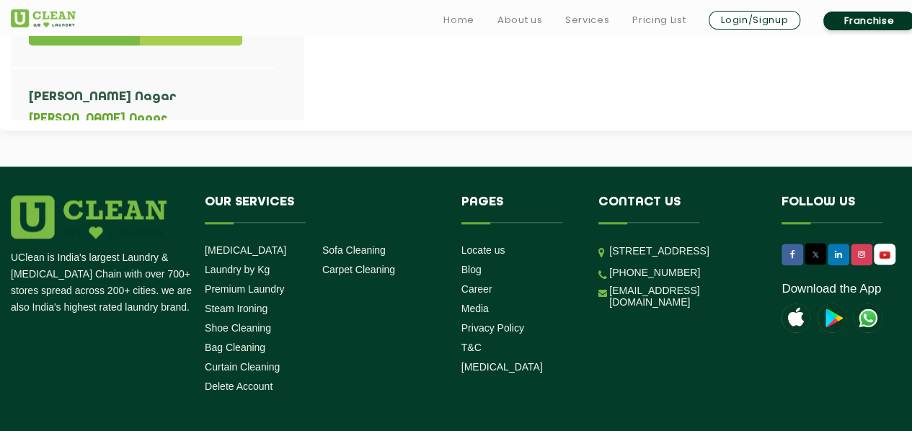
scroll to position [860, 0]
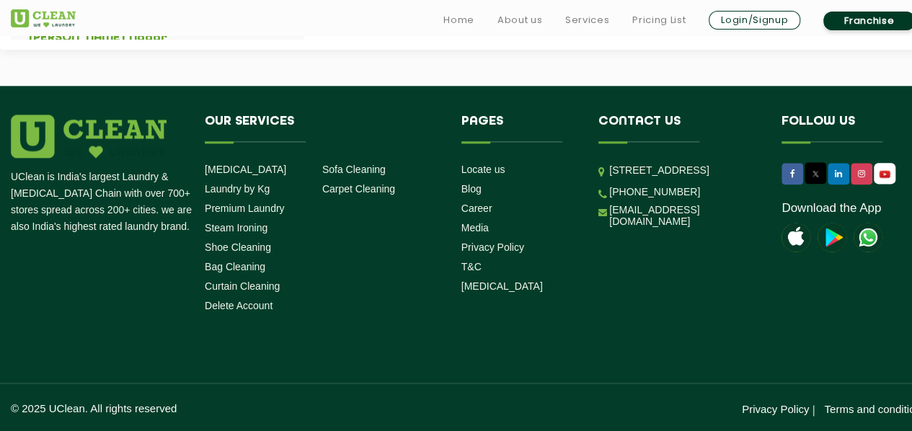
click at [58, 11] on img at bounding box center [43, 18] width 65 height 18
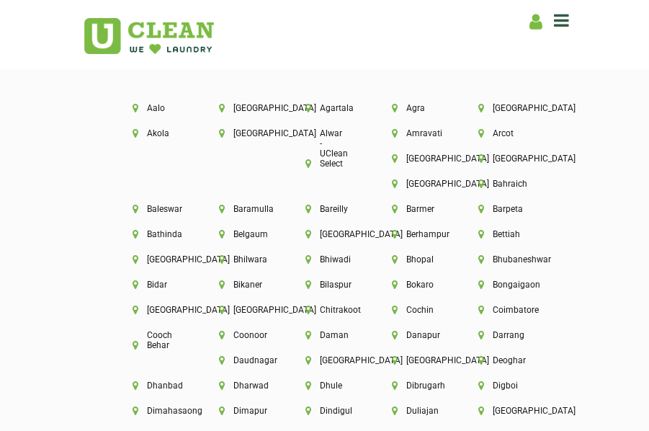
scroll to position [2911, 0]
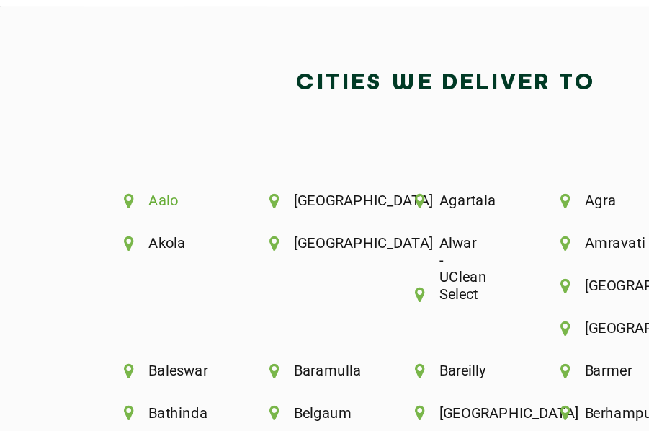
click at [146, 192] on li "Aalo" at bounding box center [151, 197] width 37 height 10
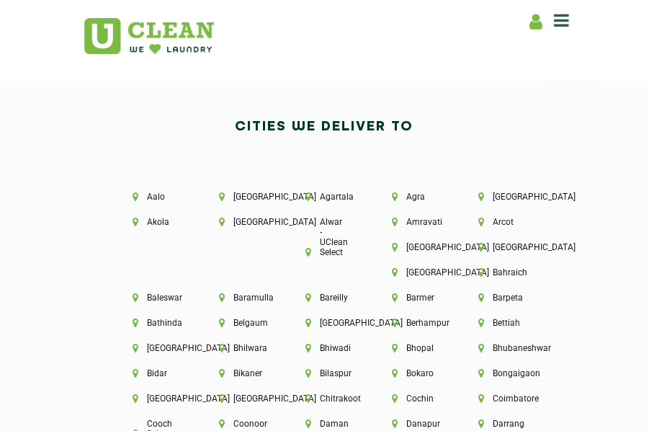
click at [136, 192] on div "Aalo" at bounding box center [152, 204] width 86 height 25
click at [161, 194] on li "Aalo" at bounding box center [151, 197] width 37 height 10
click at [159, 194] on li "Aalo" at bounding box center [151, 197] width 37 height 10
click at [157, 192] on li "Aalo" at bounding box center [151, 197] width 37 height 10
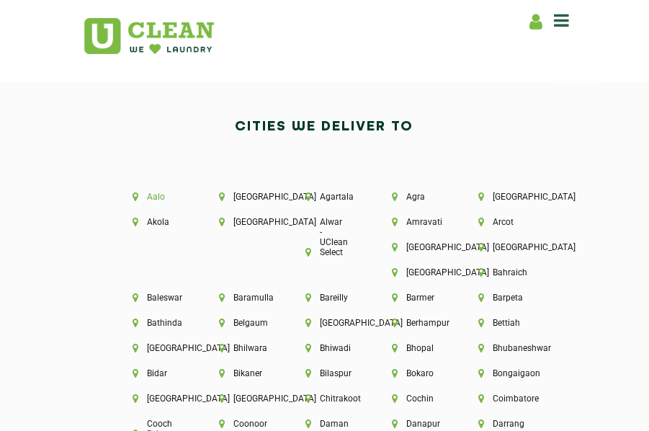
click at [157, 192] on li "Aalo" at bounding box center [151, 197] width 37 height 10
click at [232, 192] on li "Abu Dhabi" at bounding box center [238, 197] width 37 height 10
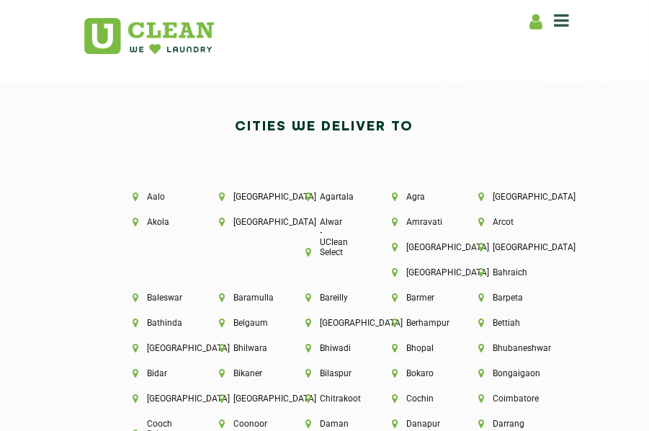
click at [391, 430] on div at bounding box center [324, 431] width 649 height 0
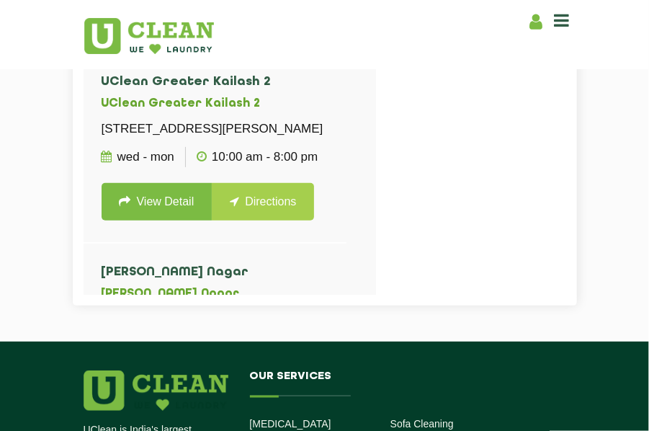
scroll to position [502, 0]
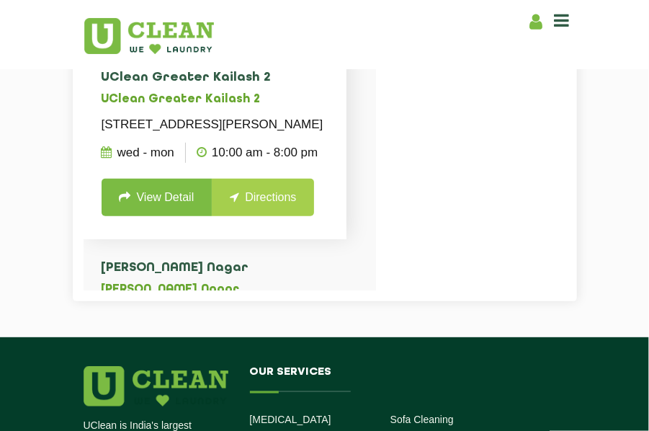
click at [157, 216] on link "View Detail" at bounding box center [157, 197] width 111 height 37
click at [292, 216] on link "Directions" at bounding box center [263, 197] width 102 height 37
click at [159, 216] on link "View Detail" at bounding box center [157, 197] width 111 height 37
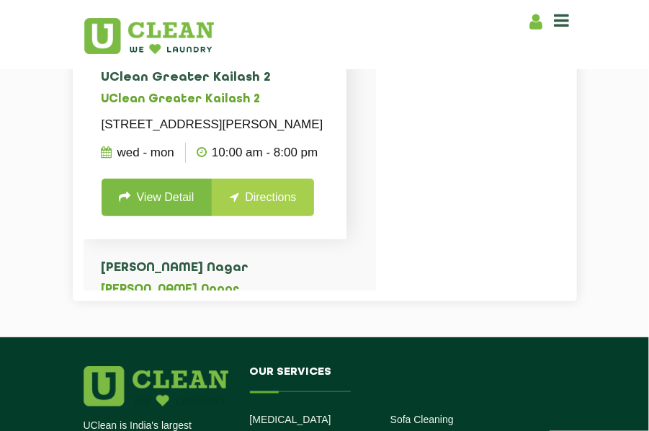
click at [159, 216] on link "View Detail" at bounding box center [157, 197] width 111 height 37
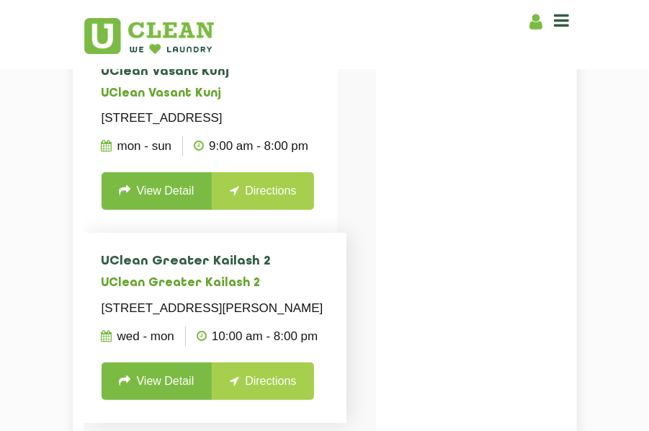
scroll to position [318, 0]
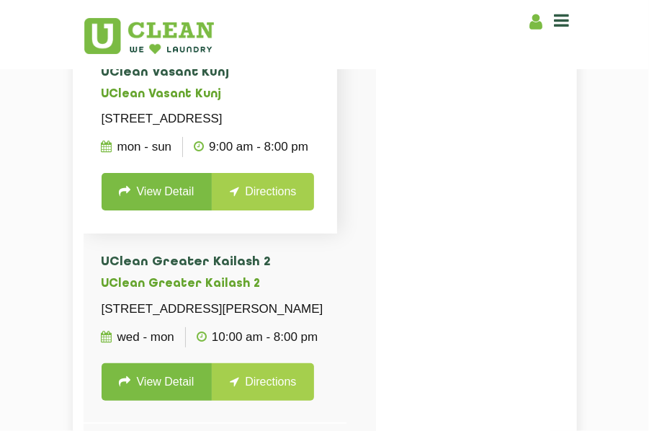
click at [150, 210] on link "View Detail" at bounding box center [157, 191] width 111 height 37
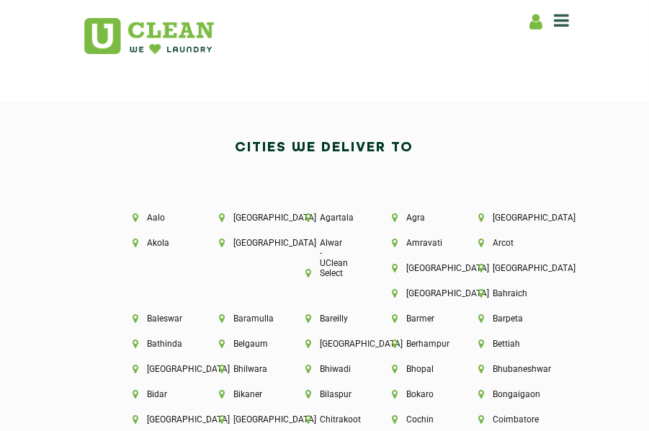
scroll to position [2932, 0]
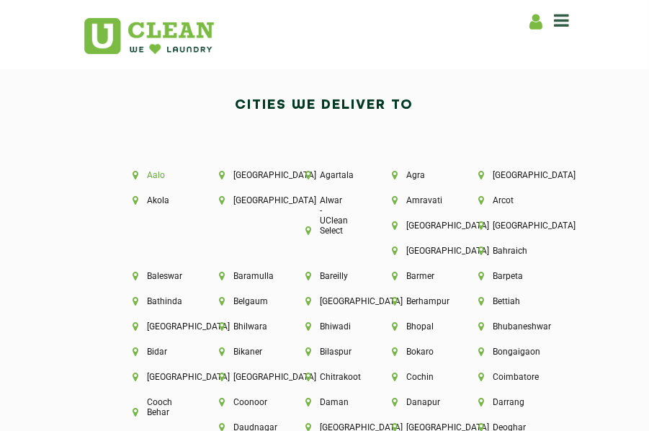
click at [146, 171] on li "Aalo" at bounding box center [151, 175] width 37 height 10
click at [151, 172] on li "Aalo" at bounding box center [151, 175] width 37 height 10
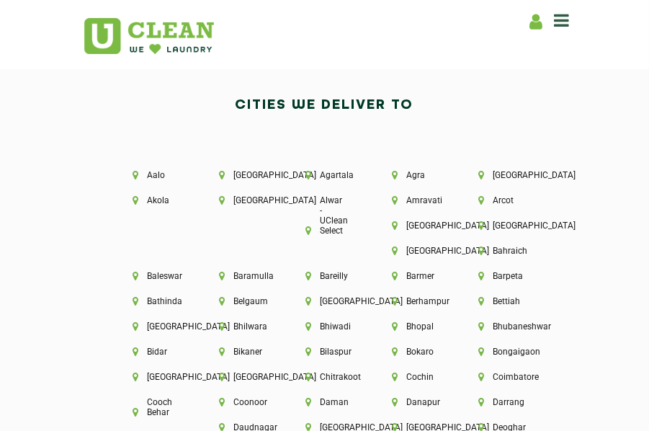
click at [242, 430] on div at bounding box center [324, 431] width 649 height 0
click at [148, 170] on li "Aalo" at bounding box center [151, 175] width 37 height 10
click at [149, 170] on li "Aalo" at bounding box center [151, 175] width 37 height 10
click at [164, 170] on li "Aalo" at bounding box center [151, 175] width 37 height 10
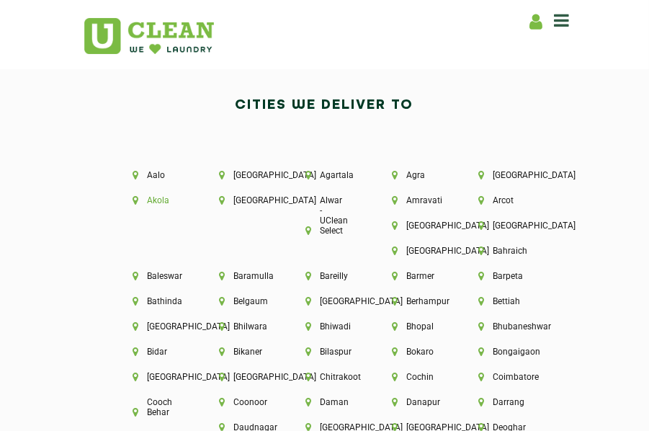
click at [171, 195] on li "Akola" at bounding box center [151, 200] width 37 height 10
click at [357, 430] on div at bounding box center [324, 431] width 649 height 0
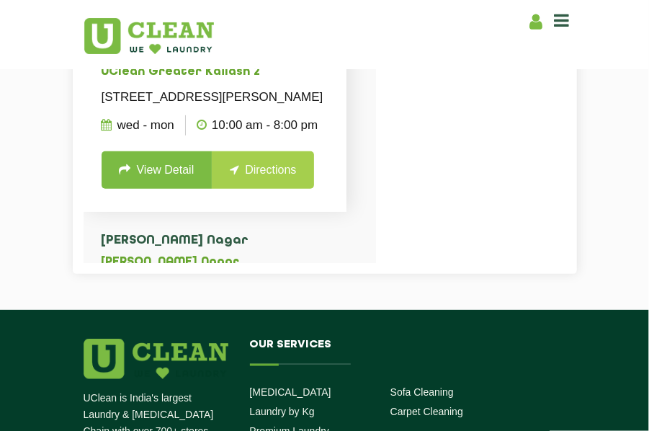
scroll to position [549, 0]
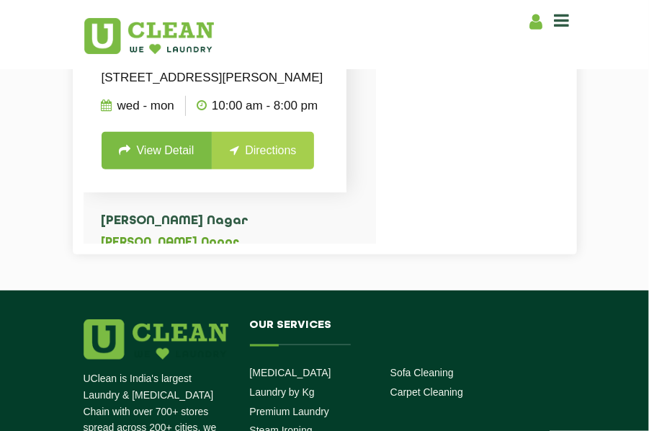
click at [117, 116] on p "Wed - Mon" at bounding box center [138, 106] width 73 height 20
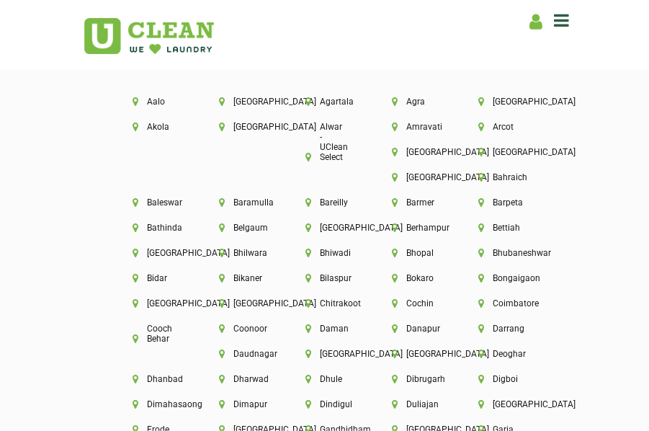
scroll to position [2910, 0]
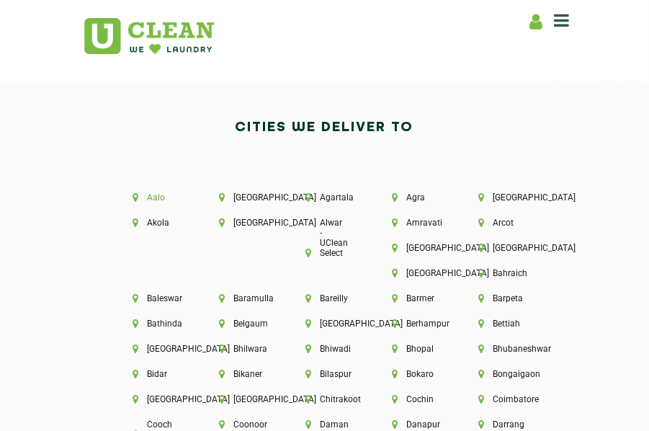
click at [147, 194] on li "Aalo" at bounding box center [151, 197] width 37 height 10
click at [249, 198] on li "[GEOGRAPHIC_DATA]" at bounding box center [238, 197] width 37 height 10
click at [319, 202] on div "Agartala" at bounding box center [325, 204] width 86 height 25
click at [331, 196] on li "Agartala" at bounding box center [324, 197] width 37 height 10
click at [422, 198] on li "Agra" at bounding box center [411, 197] width 37 height 10
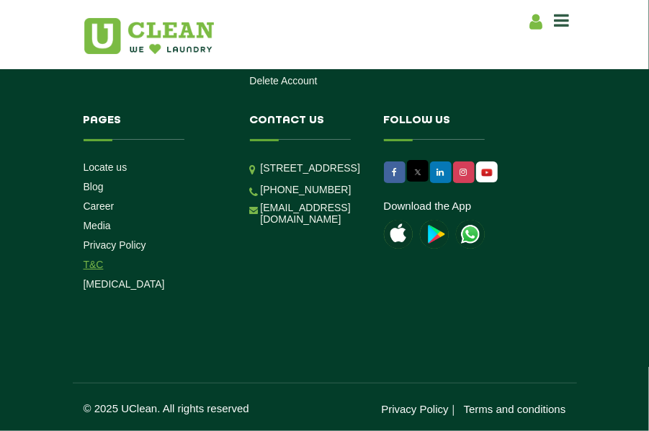
scroll to position [4416, 0]
click at [88, 172] on link "Locate us" at bounding box center [106, 167] width 44 height 12
click at [387, 430] on div at bounding box center [324, 431] width 649 height 0
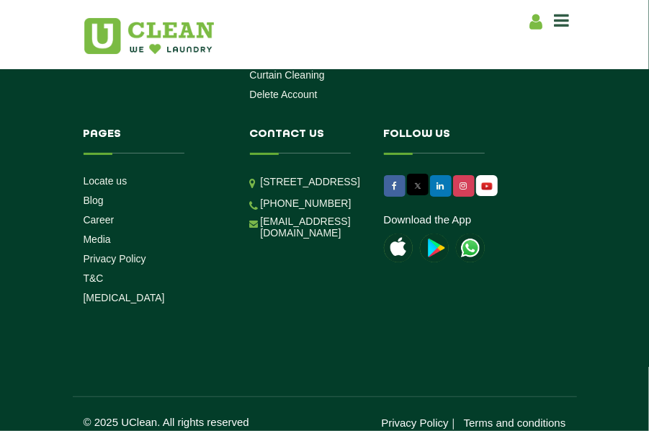
scroll to position [4375, 0]
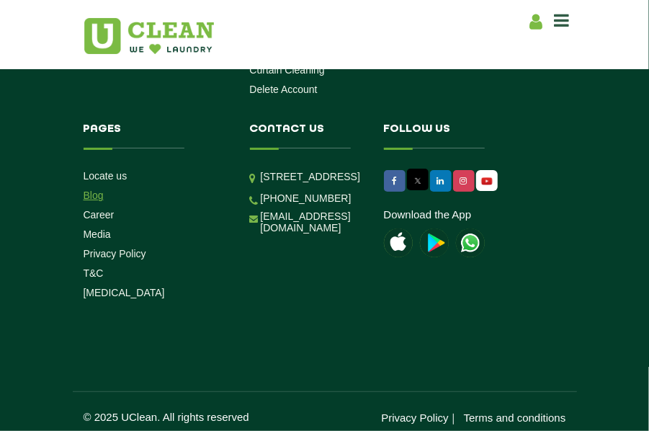
click at [86, 201] on link "Blog" at bounding box center [94, 196] width 20 height 12
click at [94, 221] on li "Career" at bounding box center [151, 215] width 134 height 14
click at [96, 221] on link "Career" at bounding box center [99, 215] width 31 height 12
click at [84, 182] on link "Locate us" at bounding box center [106, 176] width 44 height 12
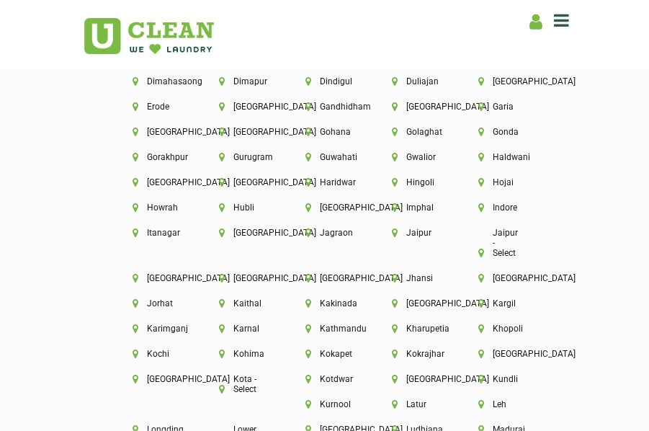
scroll to position [3330, 0]
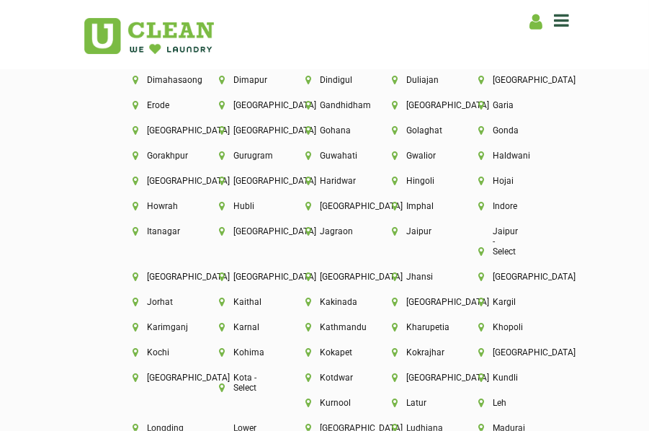
click at [128, 211] on div "Aalo Abu Dhabi Agartala Agra Ahmedabad Akola Aligarh Alwar - UClean Select Amra…" at bounding box center [325, 317] width 504 height 1133
click at [393, 186] on li "Hingoli" at bounding box center [411, 181] width 37 height 10
click at [403, 364] on div "Aalo Abu Dhabi Agartala Agra Ahmedabad Akola Aligarh Alwar - UClean Select Amra…" at bounding box center [325, 317] width 504 height 1133
click at [455, 373] on div "Kolhapur" at bounding box center [498, 359] width 86 height 25
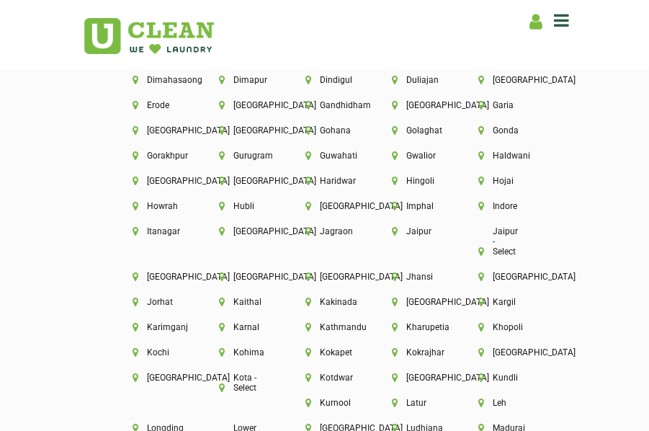
click at [455, 371] on div "[GEOGRAPHIC_DATA]" at bounding box center [498, 359] width 86 height 25
click at [455, 370] on div "[GEOGRAPHIC_DATA]" at bounding box center [498, 359] width 86 height 25
click at [171, 374] on li "[GEOGRAPHIC_DATA]" at bounding box center [151, 378] width 37 height 10
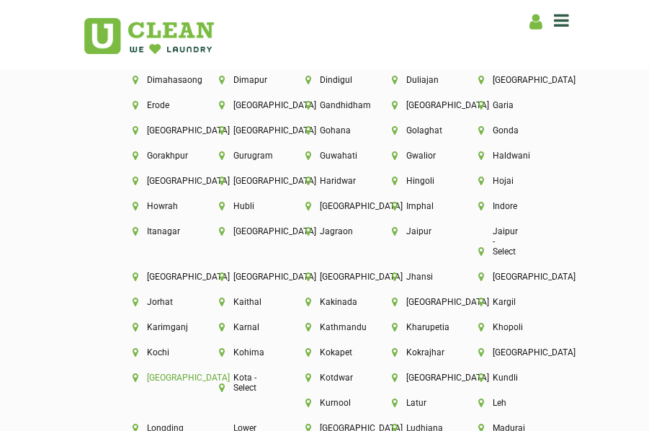
click at [171, 374] on li "[GEOGRAPHIC_DATA]" at bounding box center [151, 378] width 37 height 10
click at [195, 390] on div "[GEOGRAPHIC_DATA]" at bounding box center [152, 385] width 86 height 25
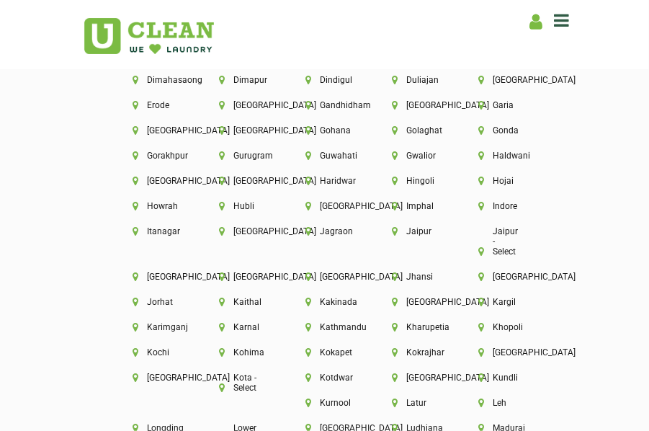
click at [507, 391] on div "Aalo Abu Dhabi Agartala Agra Ahmedabad Akola Aligarh Alwar - UClean Select Amra…" at bounding box center [325, 317] width 504 height 1133
click at [344, 398] on li "Kurnool" at bounding box center [324, 403] width 37 height 10
click at [370, 430] on div at bounding box center [324, 431] width 649 height 0
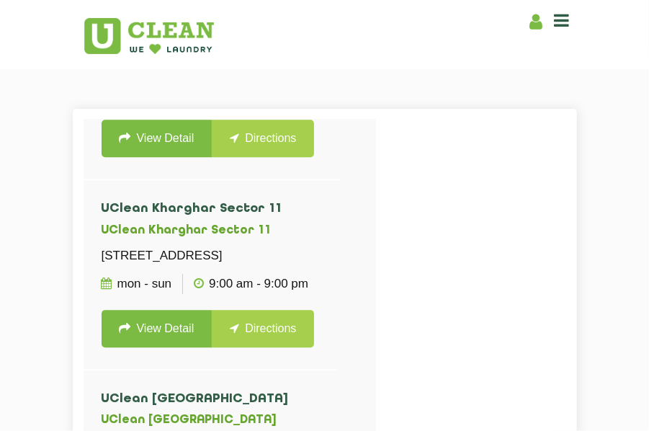
scroll to position [3414, 0]
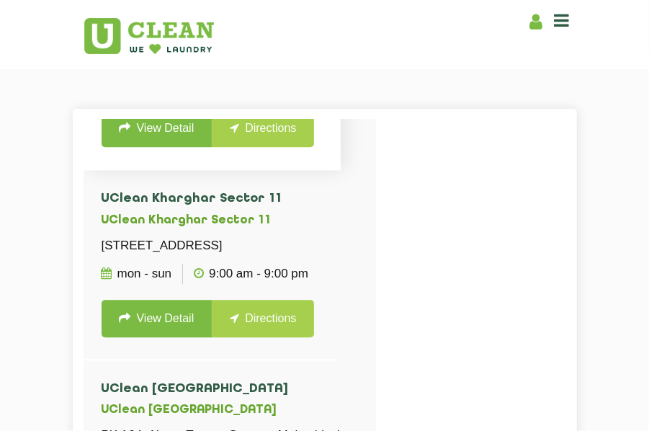
click at [169, 17] on h4 "UClean Vidyanagar Hubli" at bounding box center [213, 9] width 222 height 14
click at [182, 159] on div "UClean Vasant Kunj UClean [STREET_ADDRESS] Mon - Sun 9:00 AM - 8:00 PM View Det…" at bounding box center [230, 335] width 293 height 431
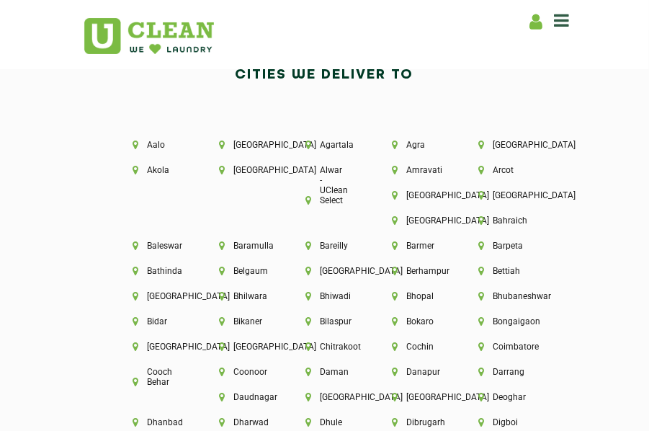
scroll to position [2965, 0]
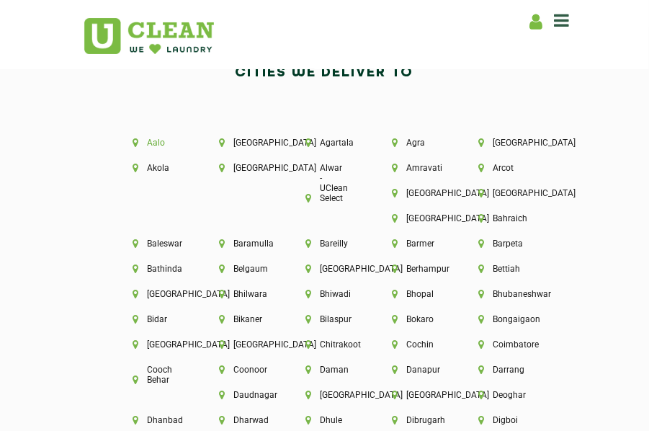
click at [134, 138] on li "Aalo" at bounding box center [151, 143] width 37 height 10
click at [231, 138] on li "[GEOGRAPHIC_DATA]" at bounding box center [238, 143] width 37 height 10
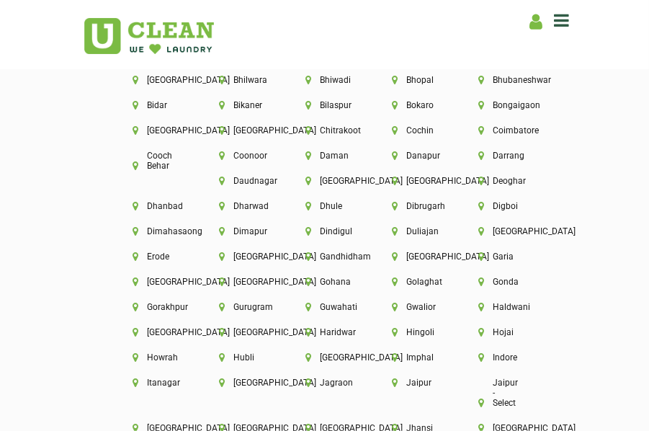
click at [386, 430] on div at bounding box center [324, 431] width 649 height 0
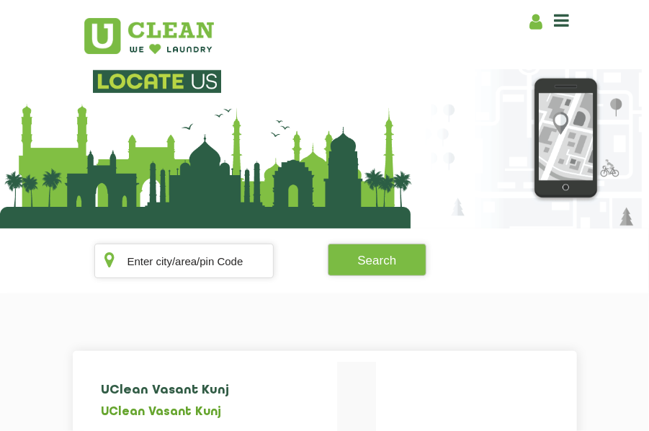
scroll to position [294, 0]
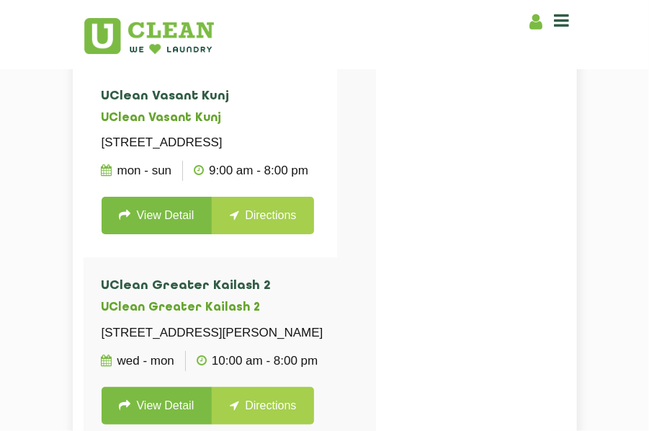
click at [579, 295] on section "UClean Vasant Kunj UClean Vasant Kunj Shop No.1, Block - C, Pocket 8, DDA Marke…" at bounding box center [324, 272] width 649 height 546
